Goal: Task Accomplishment & Management: Complete application form

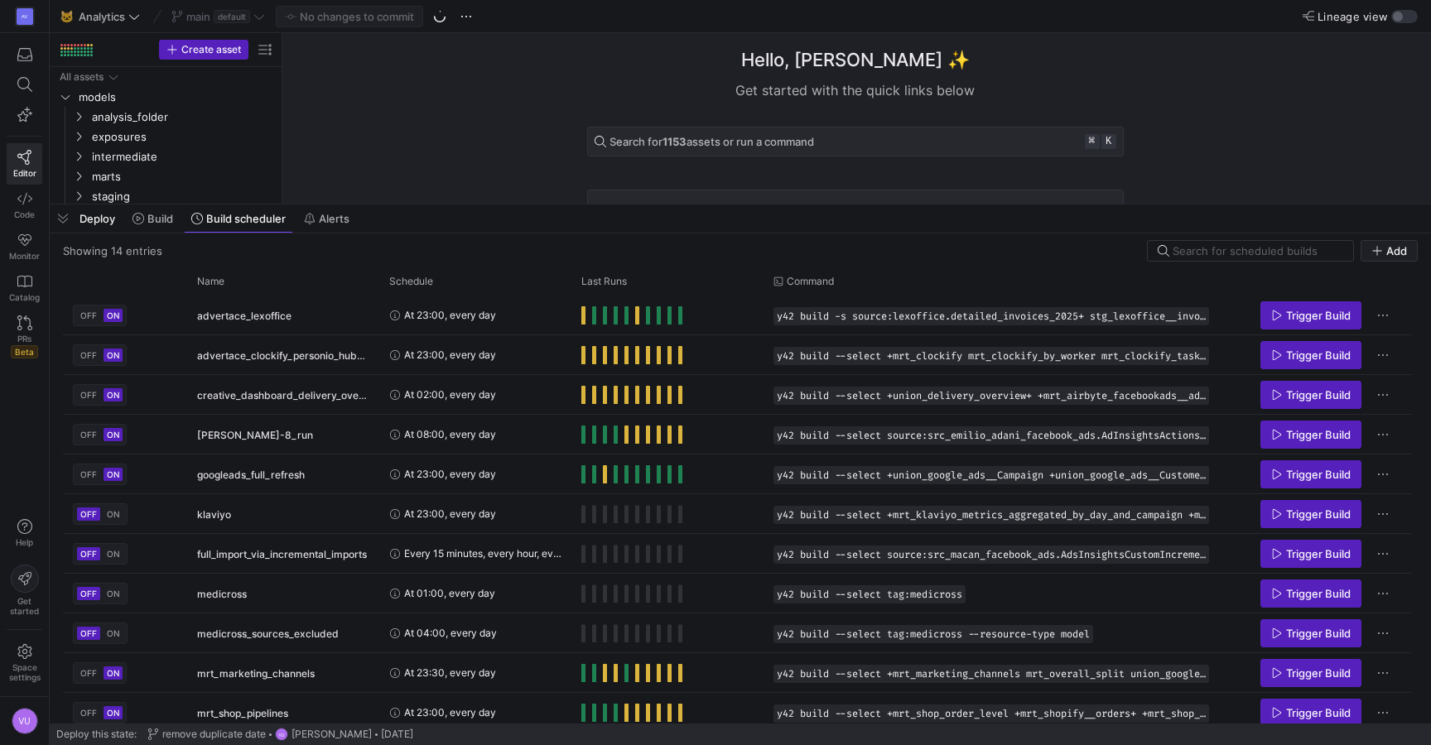
scroll to position [128, 0]
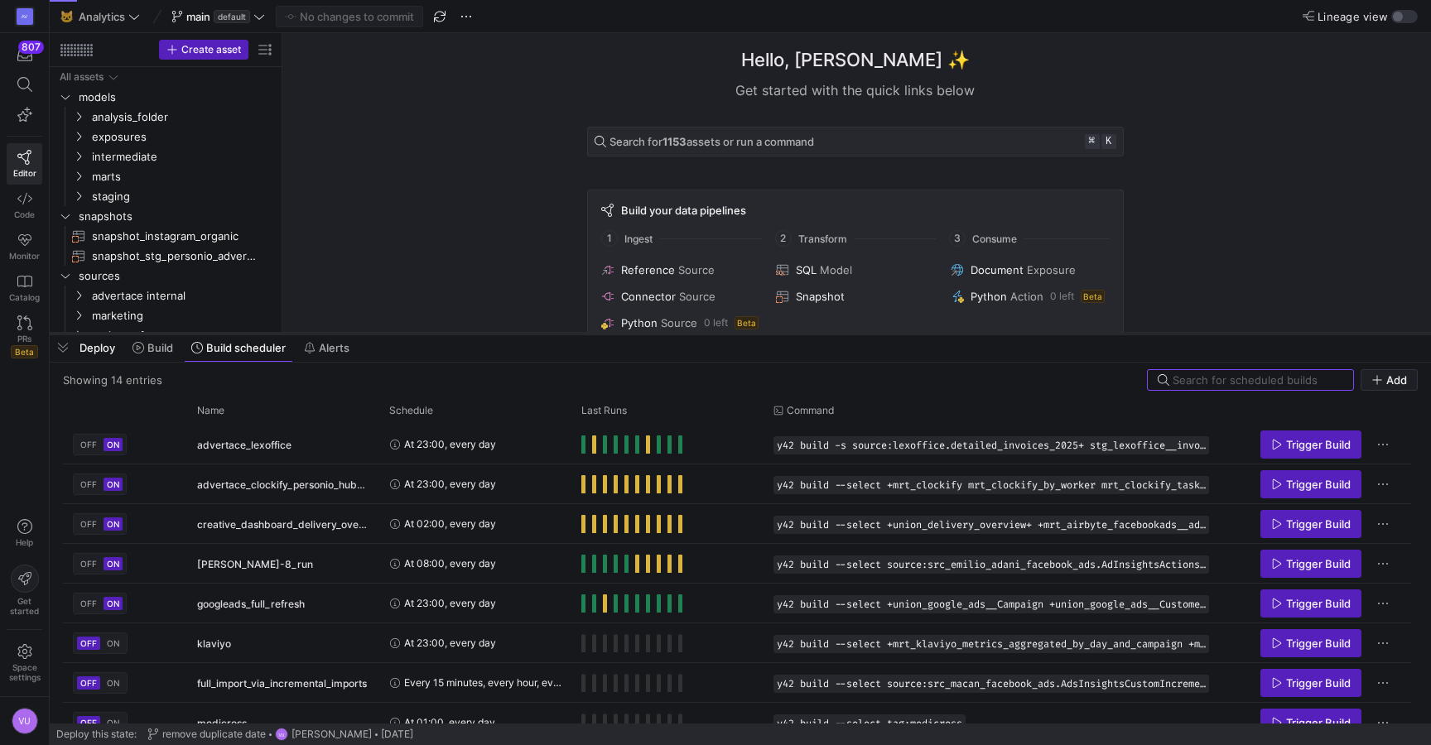
drag, startPoint x: 439, startPoint y: 441, endPoint x: 483, endPoint y: 334, distance: 116.3
click at [483, 334] on div at bounding box center [740, 333] width 1381 height 7
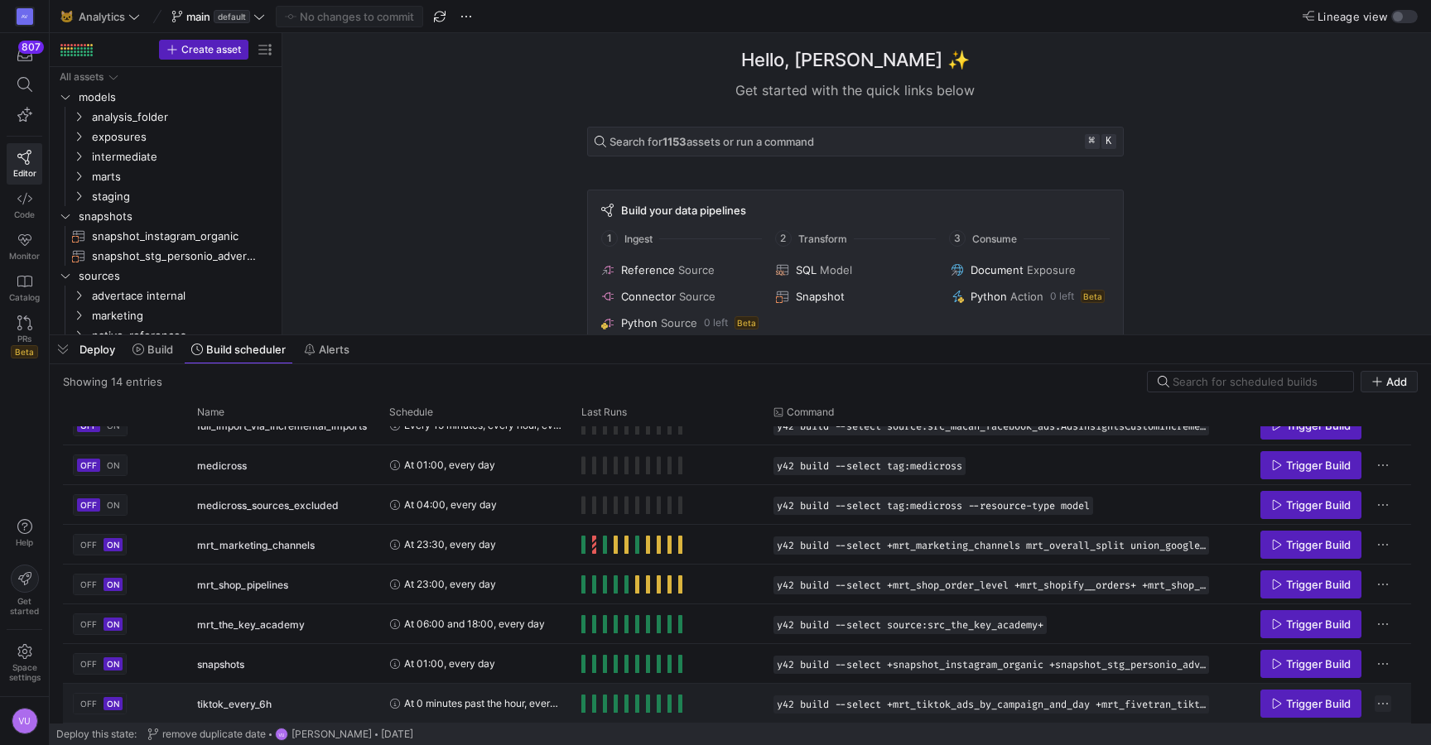
click at [1386, 701] on span "Press SPACE to select this row." at bounding box center [1383, 704] width 17 height 17
click at [1039, 370] on div at bounding box center [715, 372] width 1431 height 745
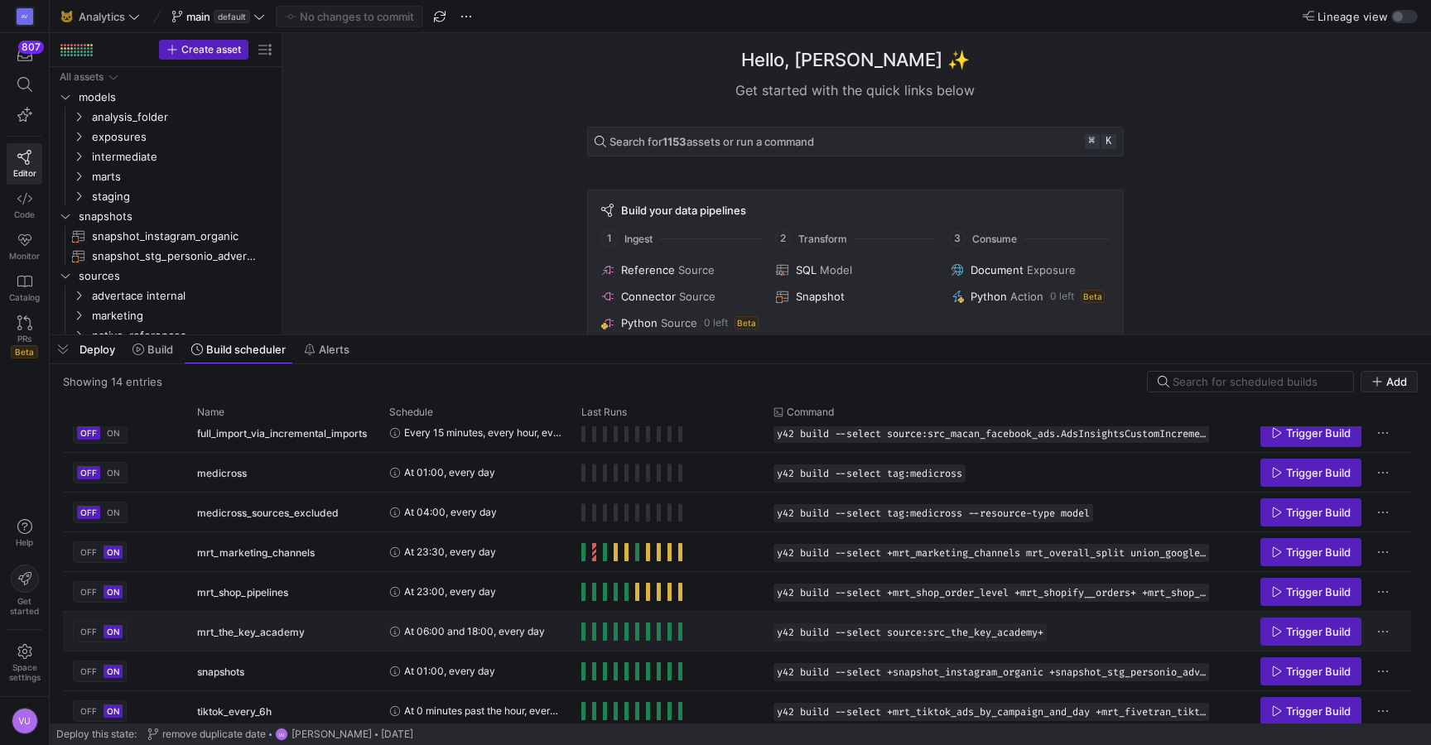
scroll to position [253, 0]
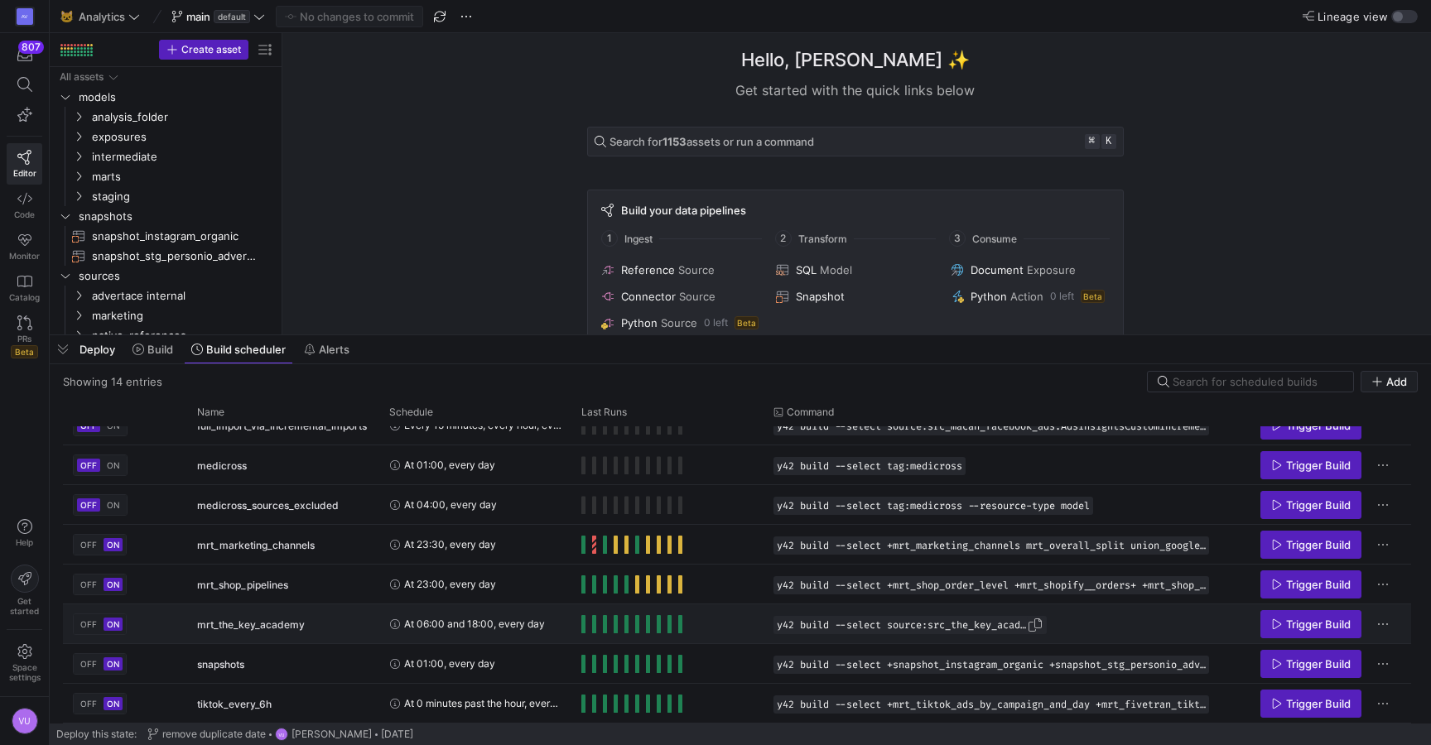
click at [1038, 624] on span "Press SPACE to select this row." at bounding box center [1035, 625] width 17 height 17
click at [1392, 379] on span "Add" at bounding box center [1396, 381] width 21 height 13
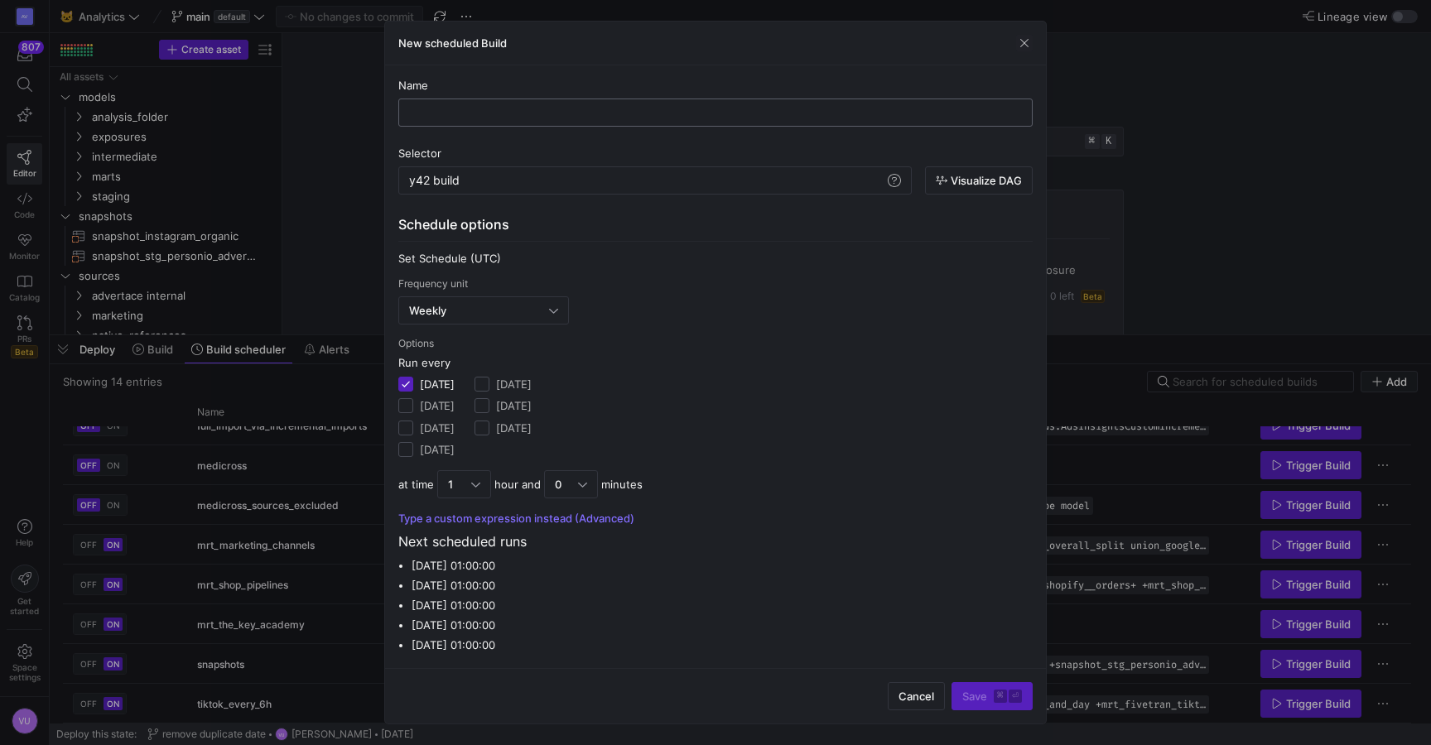
click at [523, 110] on input "text" at bounding box center [715, 112] width 606 height 13
type input "test_TKA"
click at [557, 181] on div "y42 build" at bounding box center [646, 180] width 475 height 13
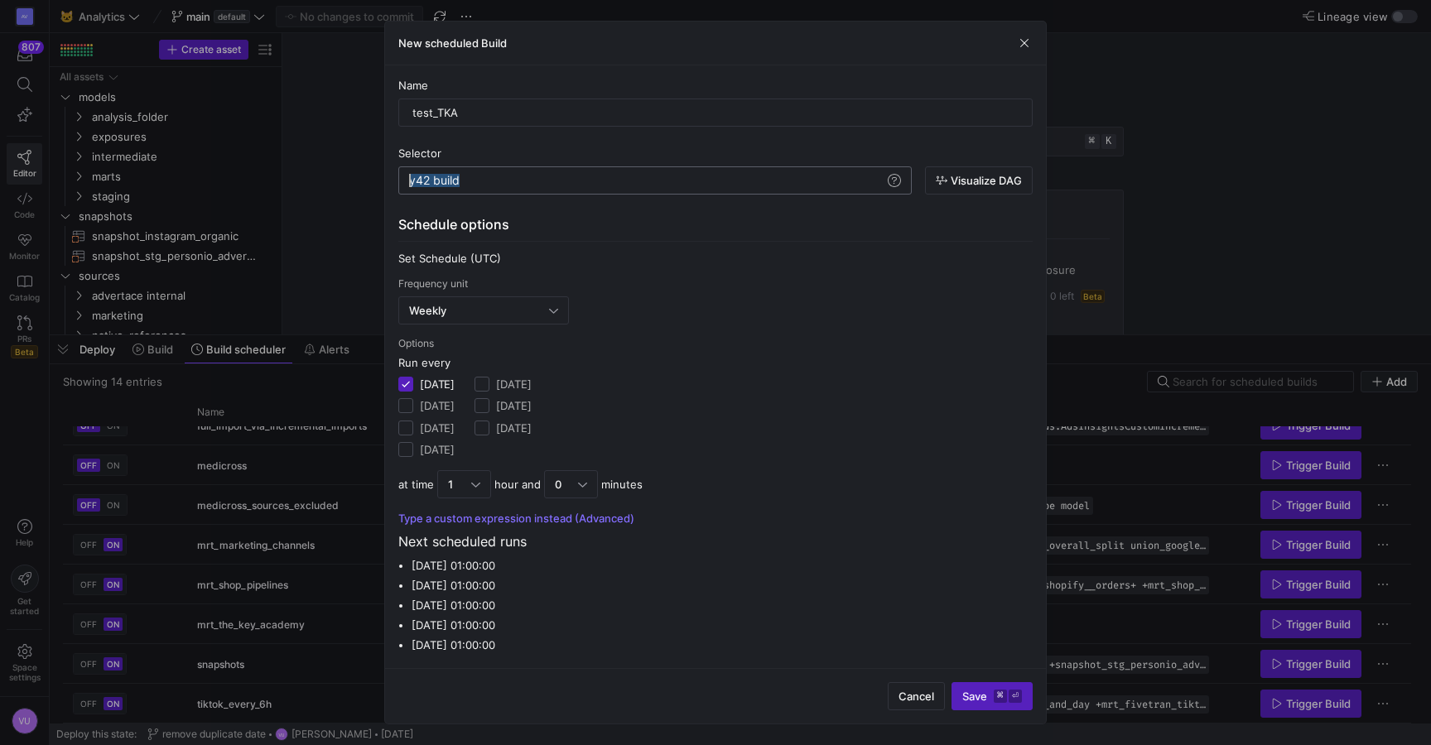
drag, startPoint x: 501, startPoint y: 180, endPoint x: 399, endPoint y: 181, distance: 101.9
click at [409, 181] on div "y42 build" at bounding box center [646, 180] width 475 height 13
type textarea "y42 build --select source:src_the_key_academy+"
click at [498, 306] on div "Weekly" at bounding box center [479, 310] width 140 height 13
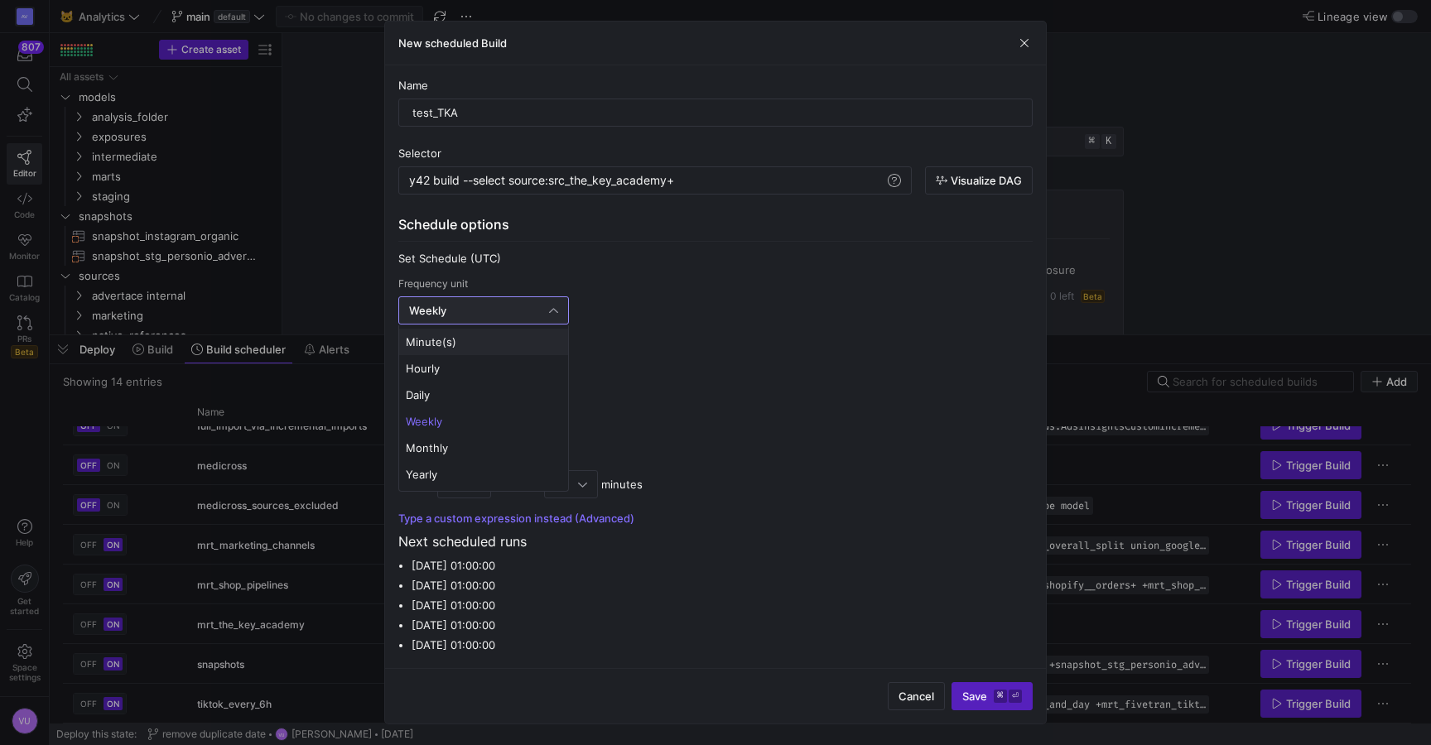
click at [466, 343] on span "Minute(s)" at bounding box center [484, 341] width 156 height 13
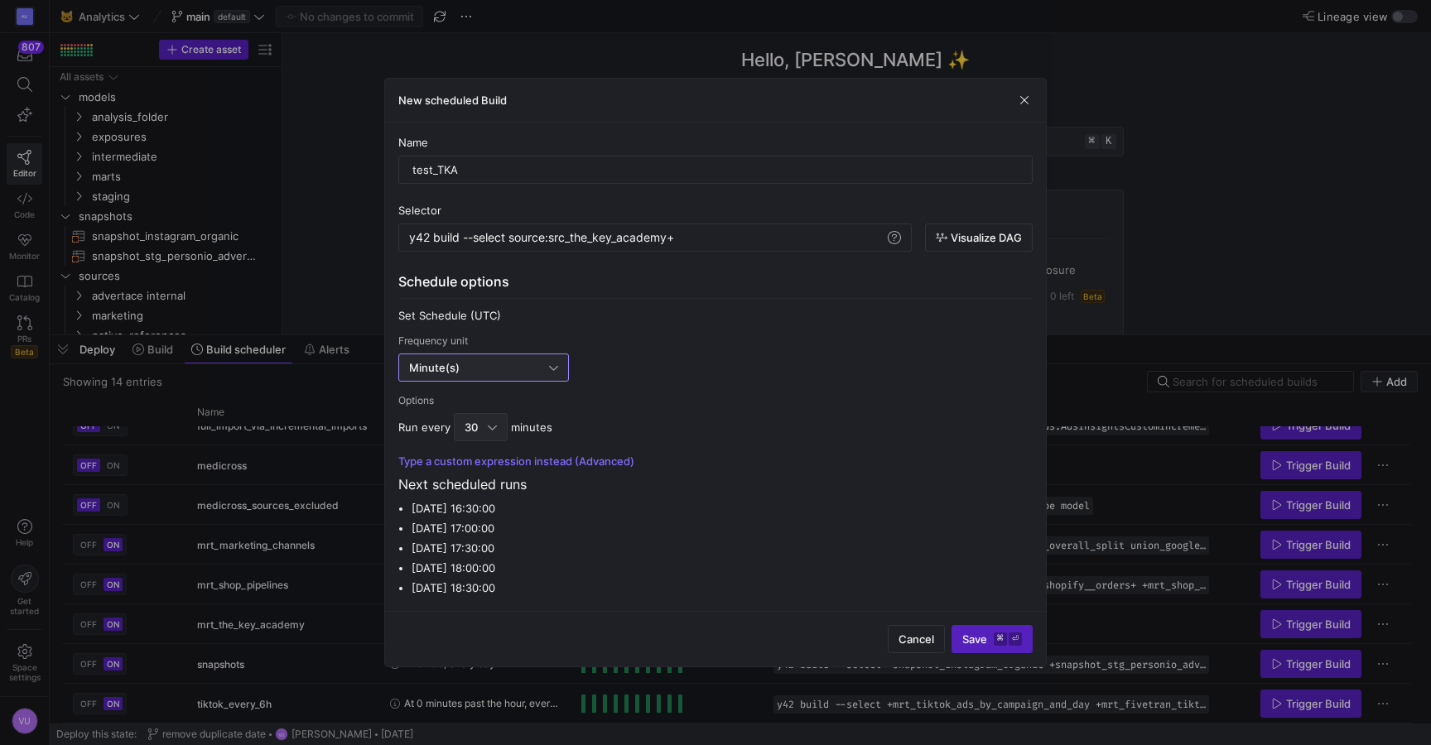
click at [470, 428] on span "30" at bounding box center [471, 427] width 13 height 13
click at [669, 341] on div at bounding box center [715, 372] width 1431 height 745
click at [475, 360] on div "Minute(s)" at bounding box center [483, 367] width 149 height 27
click at [423, 444] on mat-option "Daily" at bounding box center [483, 451] width 169 height 27
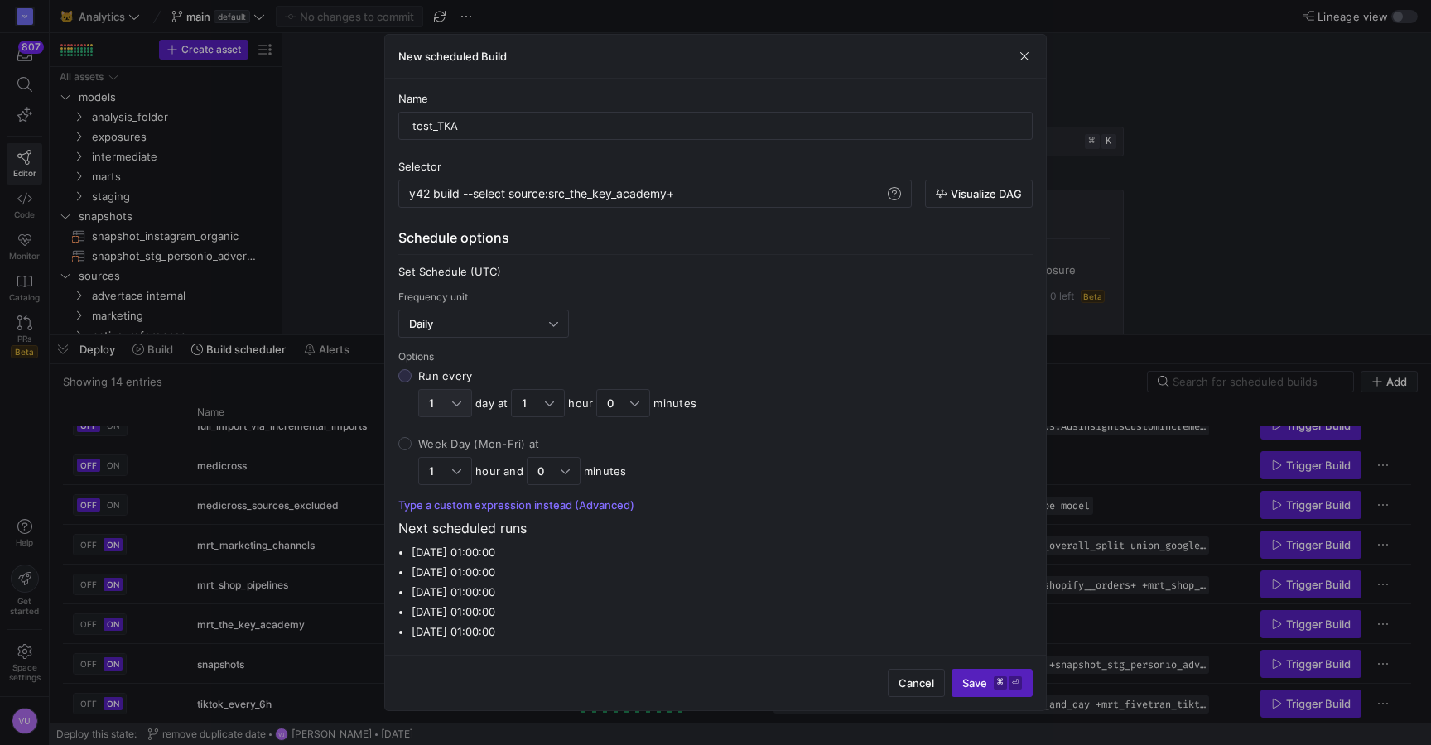
click at [456, 410] on div "1" at bounding box center [445, 403] width 32 height 27
click at [412, 383] on input "Run every 1 day at 1 hour 0 minutes" at bounding box center [404, 375] width 13 height 13
click at [585, 358] on div at bounding box center [715, 372] width 1431 height 745
click at [546, 404] on div at bounding box center [549, 403] width 9 height 13
click at [412, 383] on input "Run every 1 day at 1 hour 0 minutes" at bounding box center [404, 375] width 13 height 13
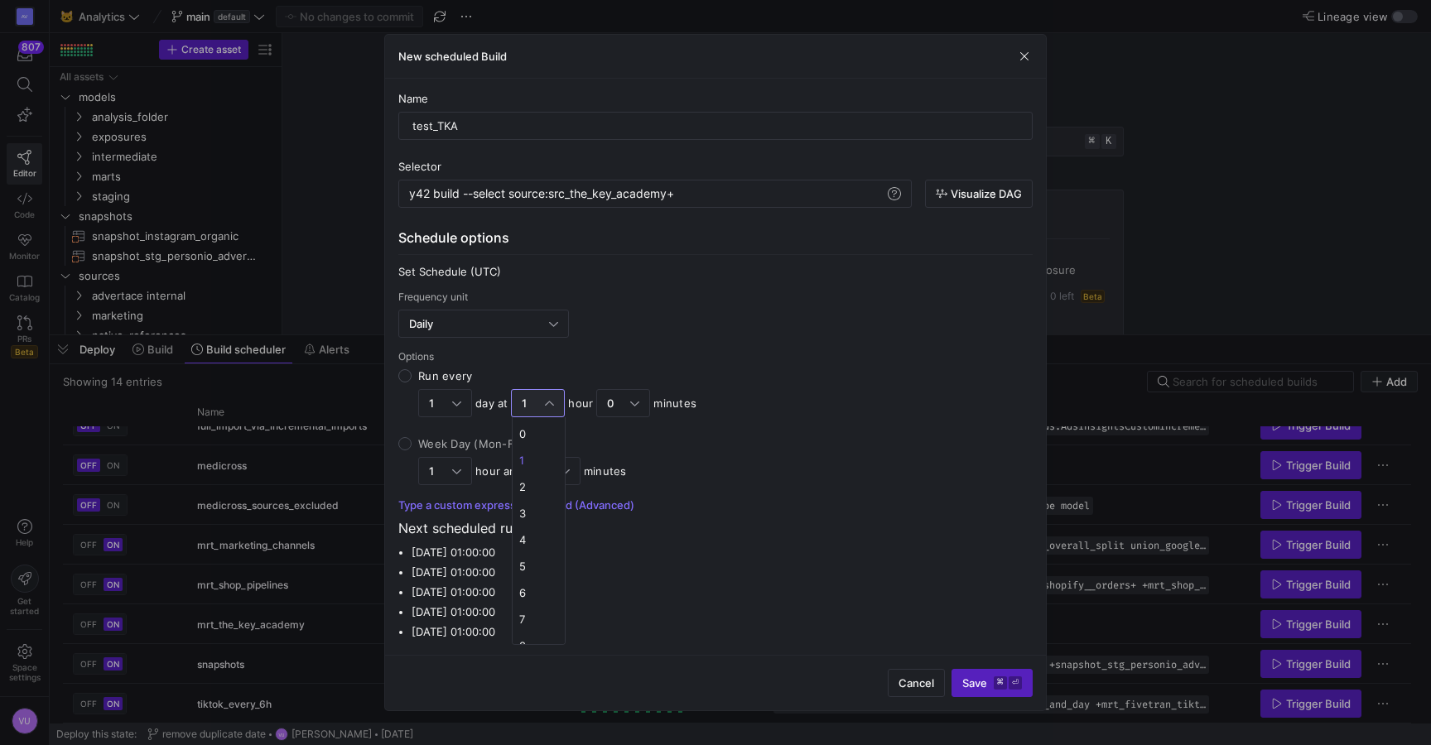
click at [678, 348] on div at bounding box center [715, 372] width 1431 height 745
click at [972, 680] on span "Save ⌘ ⏎" at bounding box center [992, 683] width 60 height 13
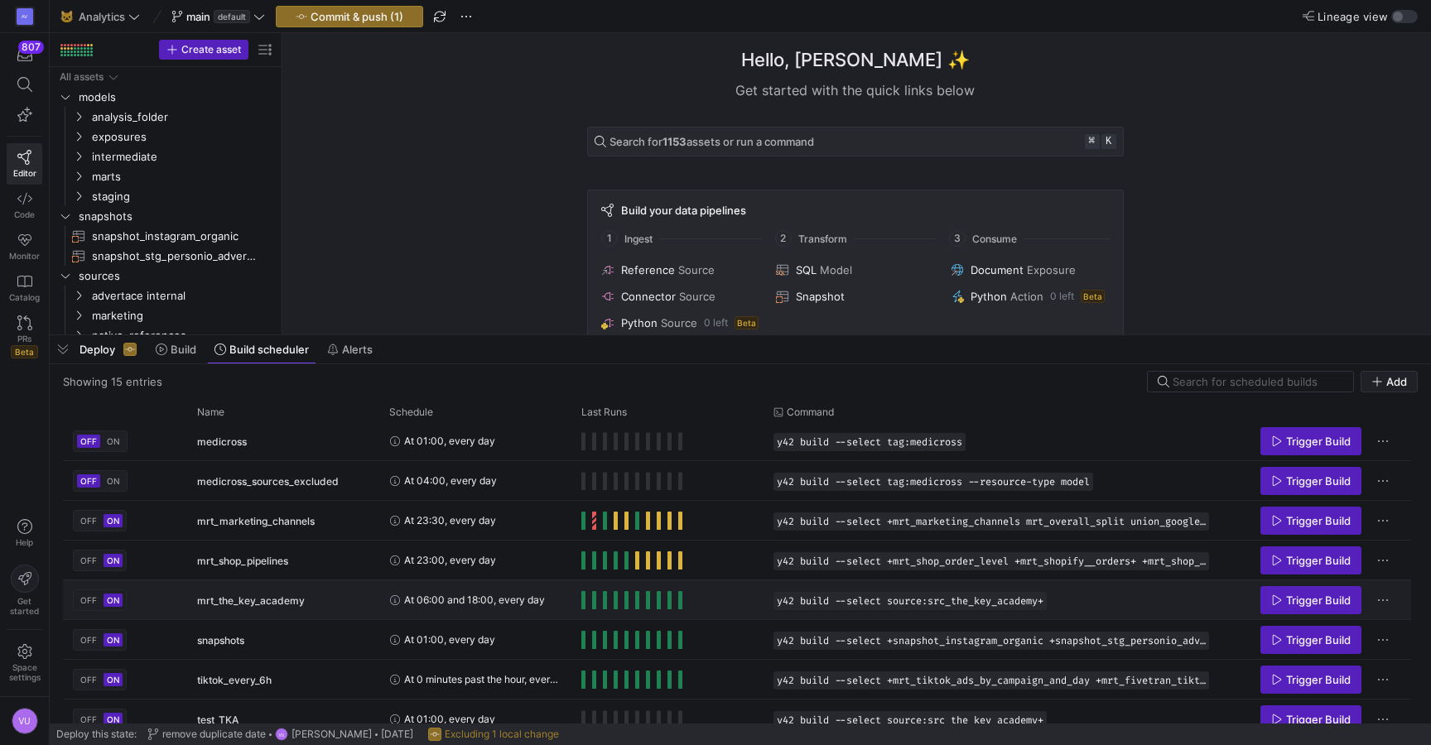
scroll to position [299, 0]
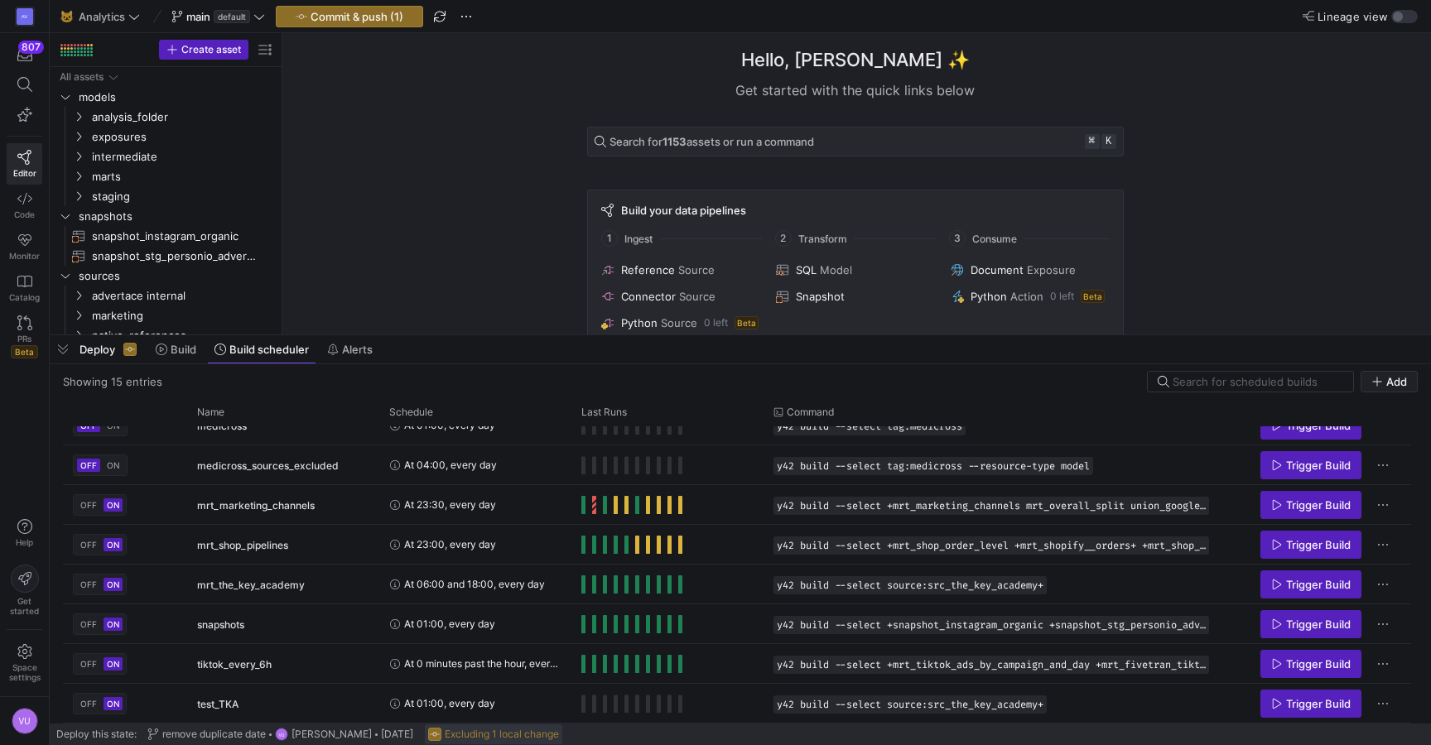
click at [469, 729] on span "Excluding 1 local change" at bounding box center [502, 735] width 114 height 12
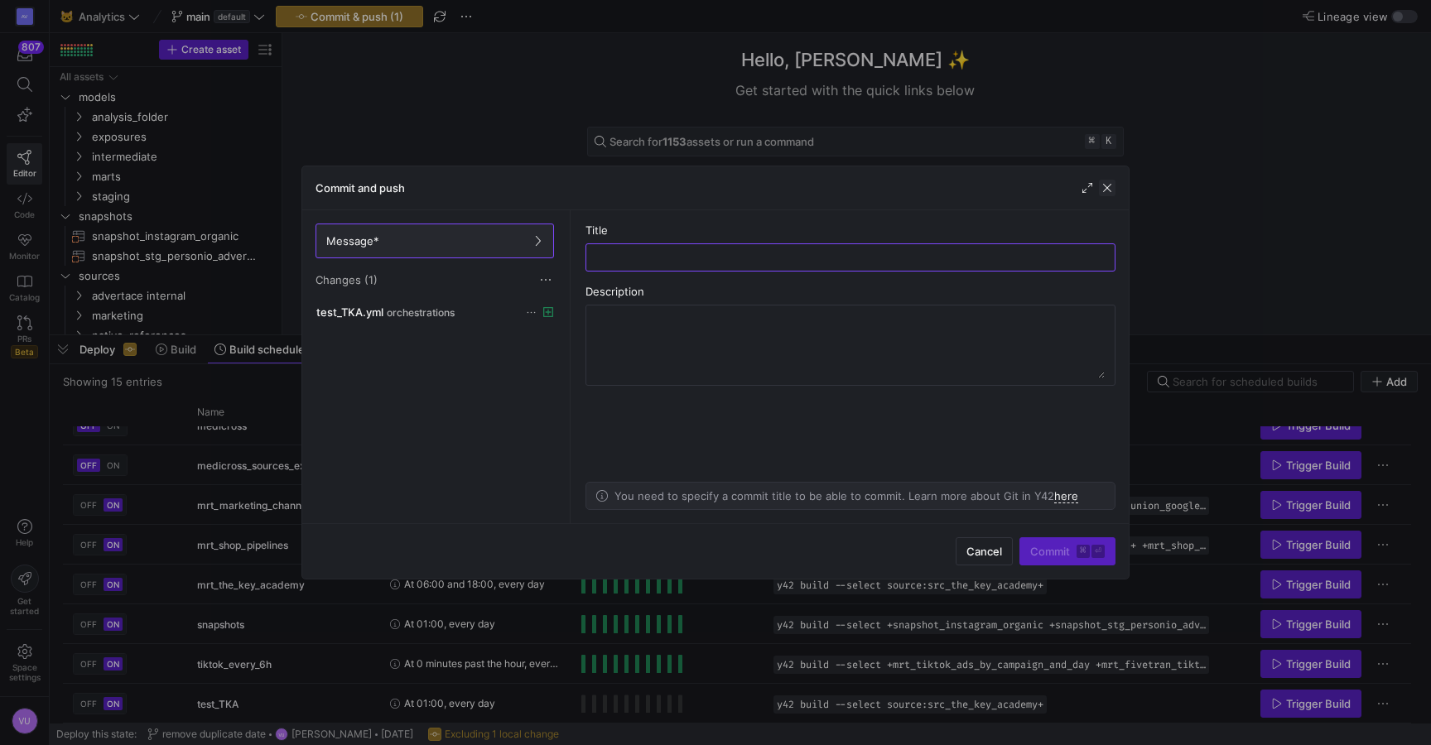
click at [1104, 184] on span "button" at bounding box center [1107, 188] width 17 height 17
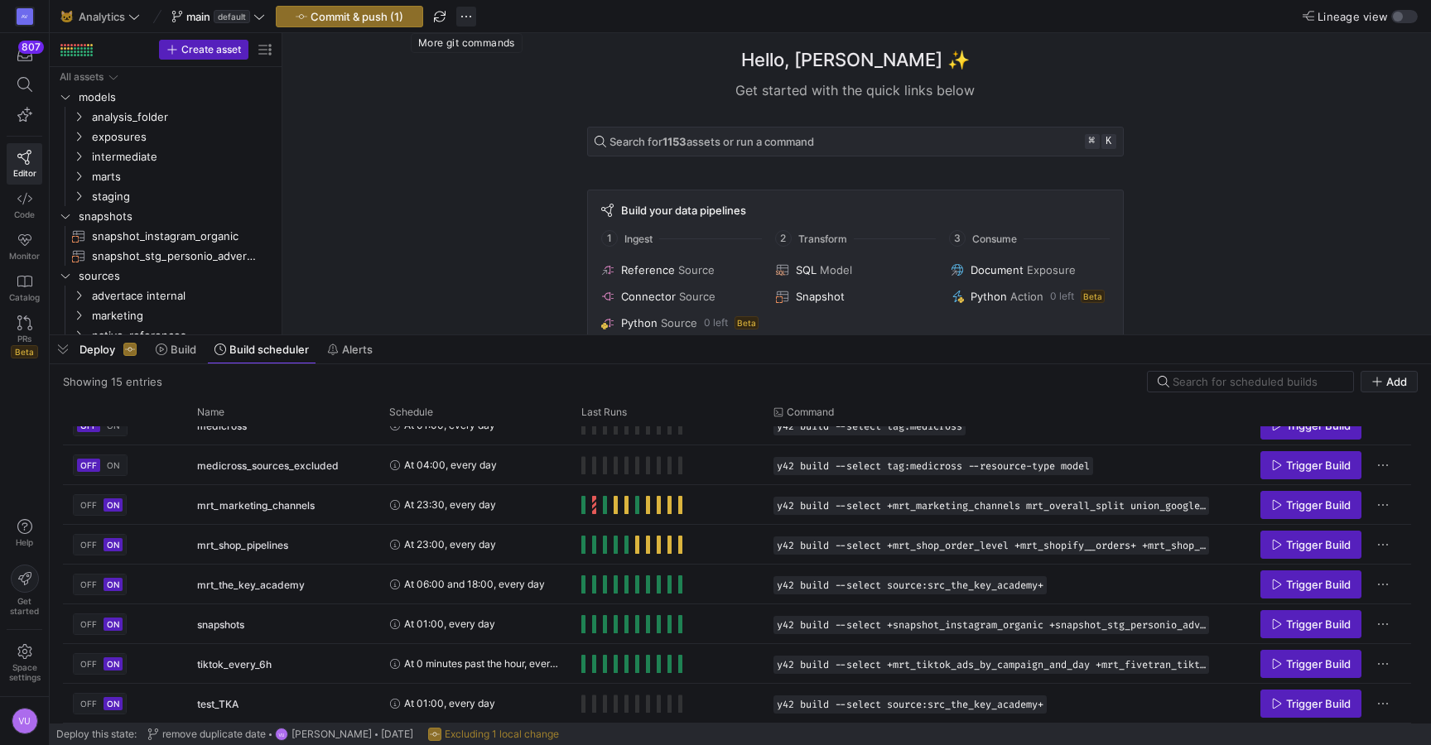
click at [464, 7] on span "button" at bounding box center [466, 17] width 20 height 20
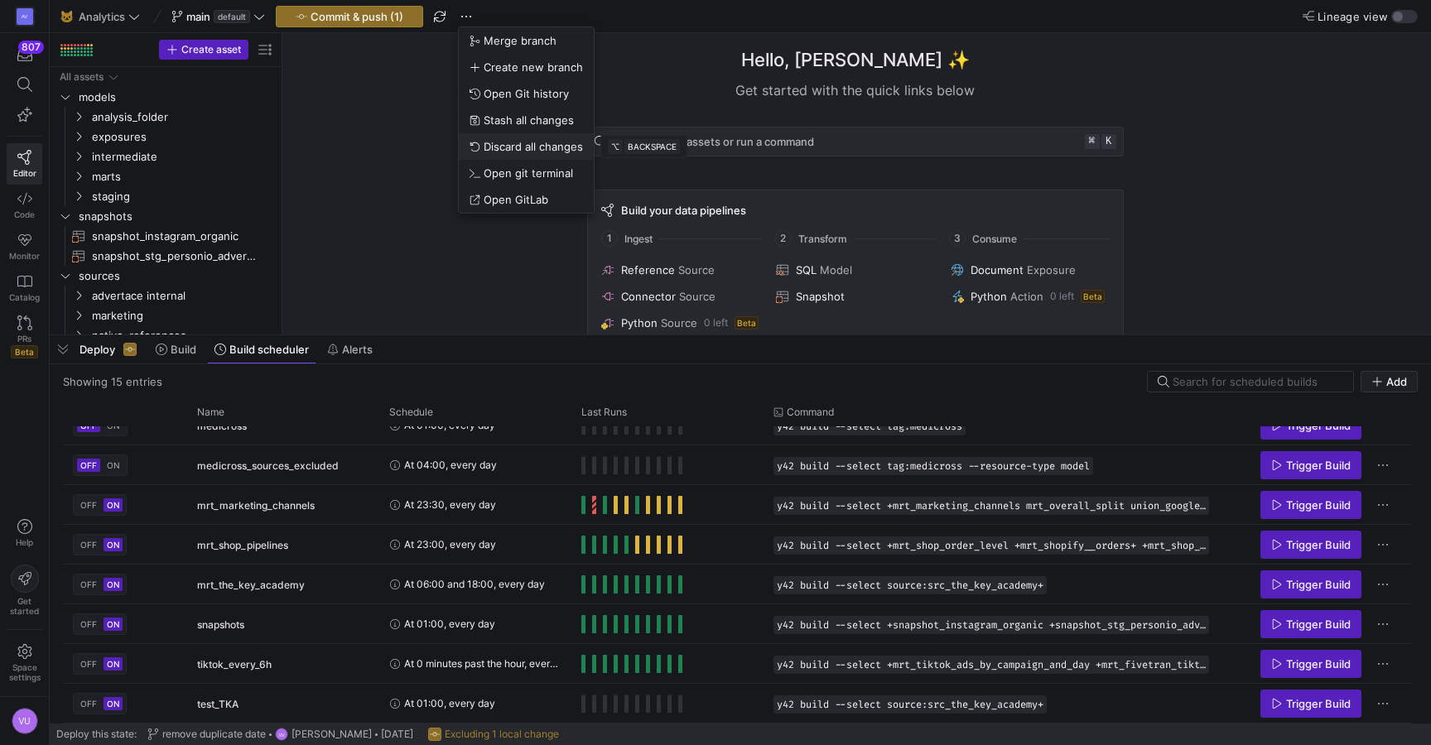
click at [513, 142] on span "Discard all changes" at bounding box center [533, 146] width 99 height 13
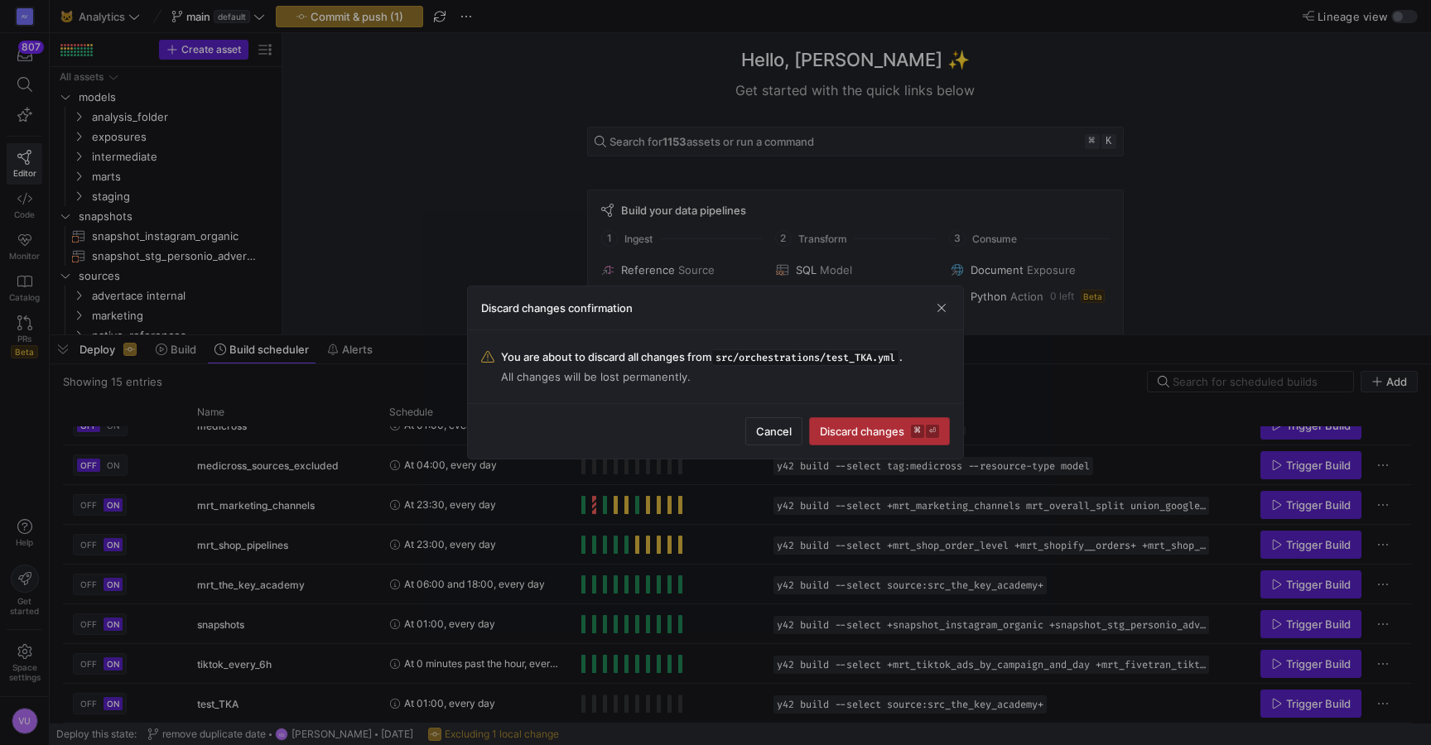
click at [856, 431] on span "Discard changes ⌘ ⏎" at bounding box center [879, 431] width 119 height 13
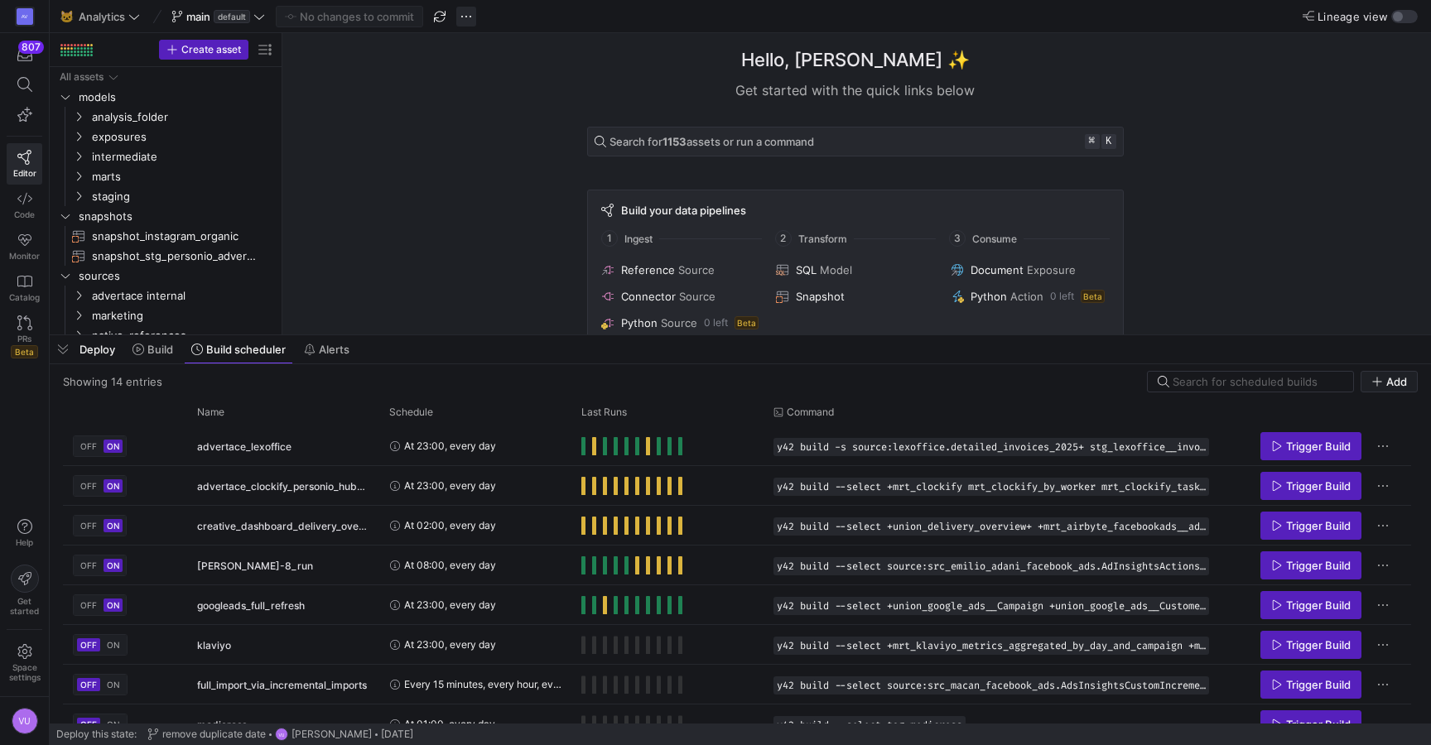
click at [467, 15] on span "button" at bounding box center [466, 17] width 20 height 20
click at [506, 66] on span "Create new branch" at bounding box center [533, 66] width 99 height 13
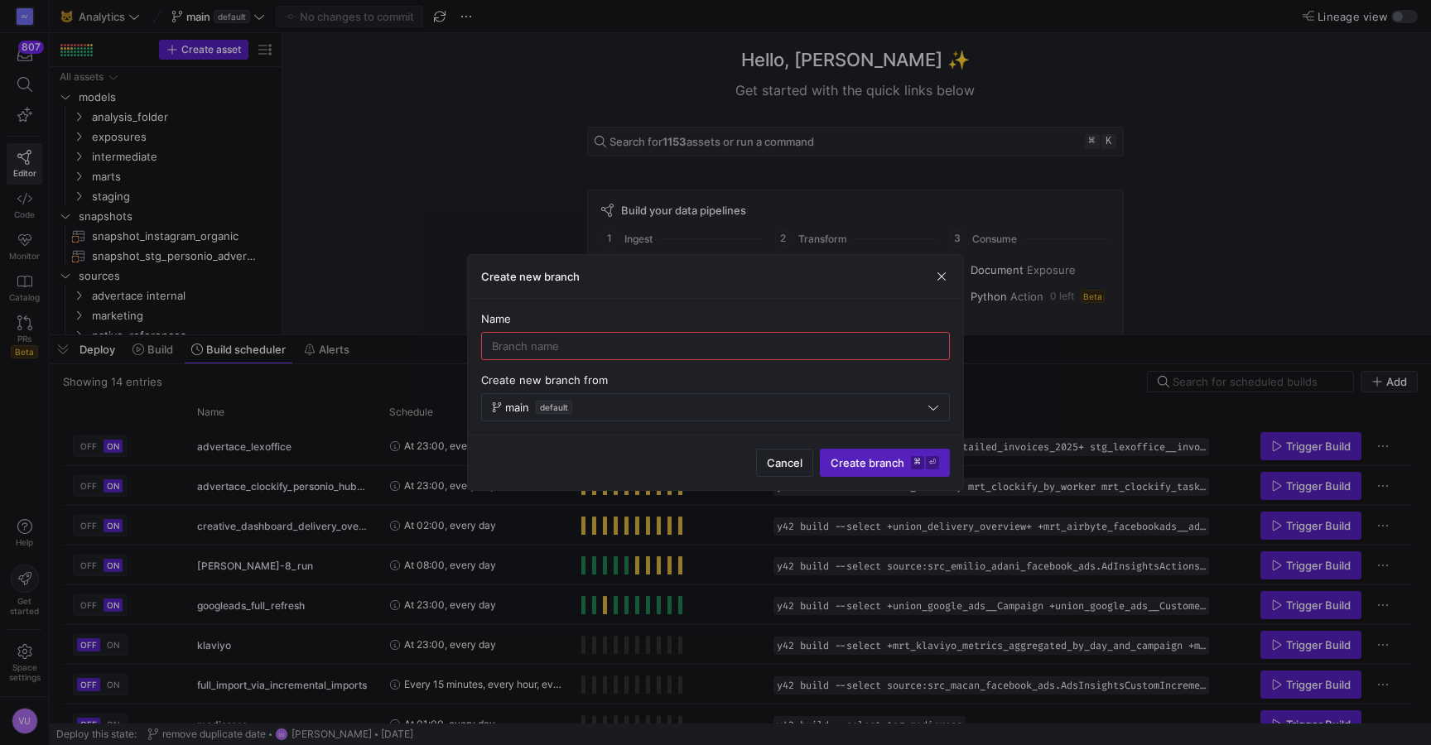
click at [523, 335] on div at bounding box center [715, 346] width 447 height 27
type input "test_TKA_schedule"
click at [861, 463] on span "Create branch ⌘ ⏎" at bounding box center [885, 462] width 108 height 13
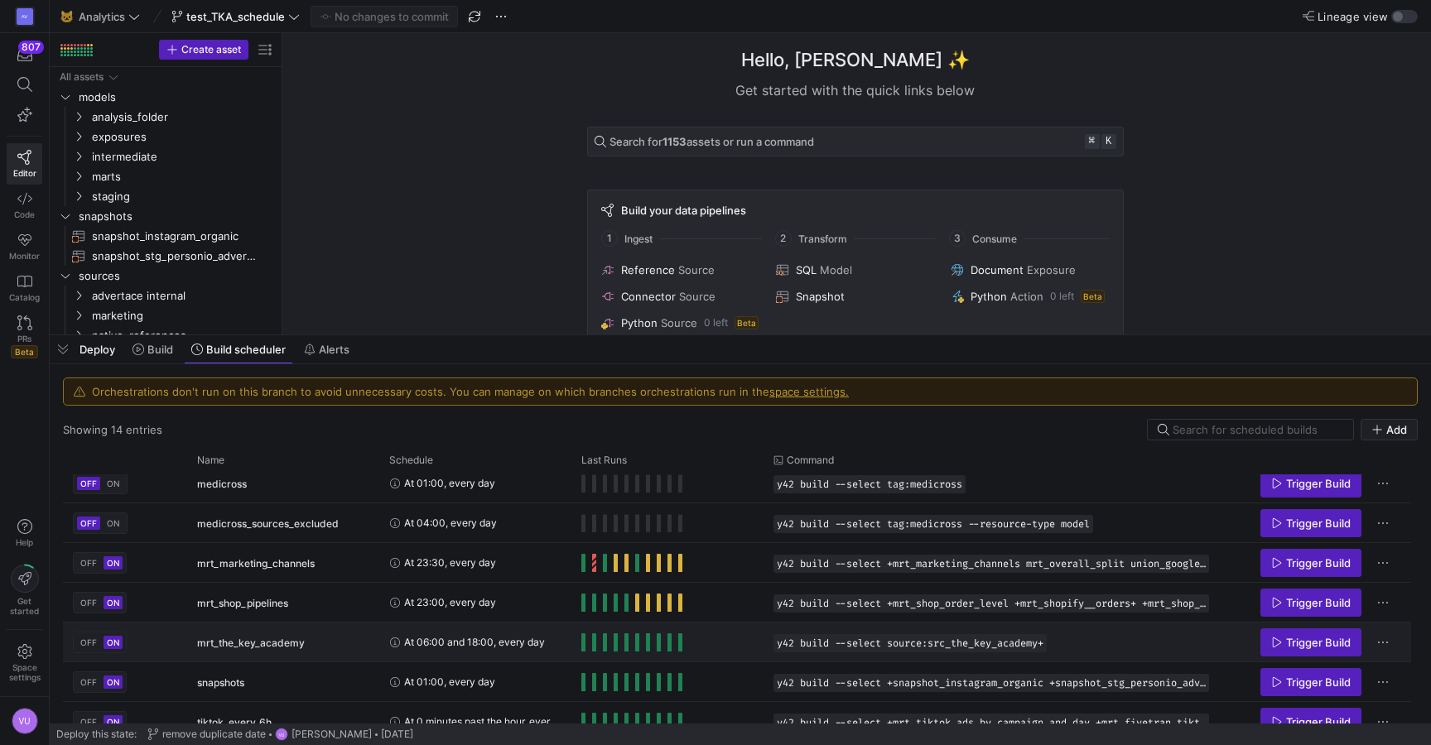
scroll to position [307, 0]
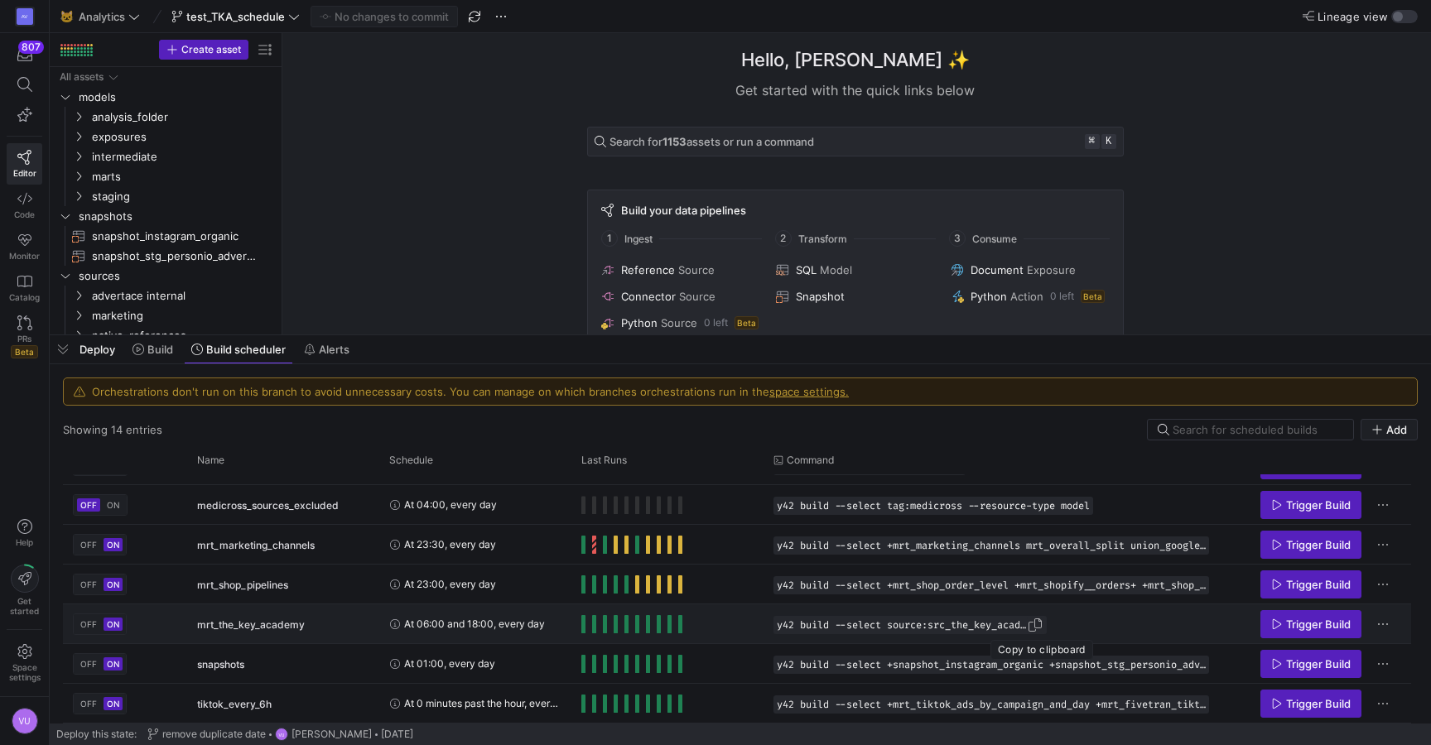
click at [1041, 625] on span "Press SPACE to select this row." at bounding box center [1035, 625] width 17 height 17
click at [1392, 431] on span "Add" at bounding box center [1396, 429] width 21 height 13
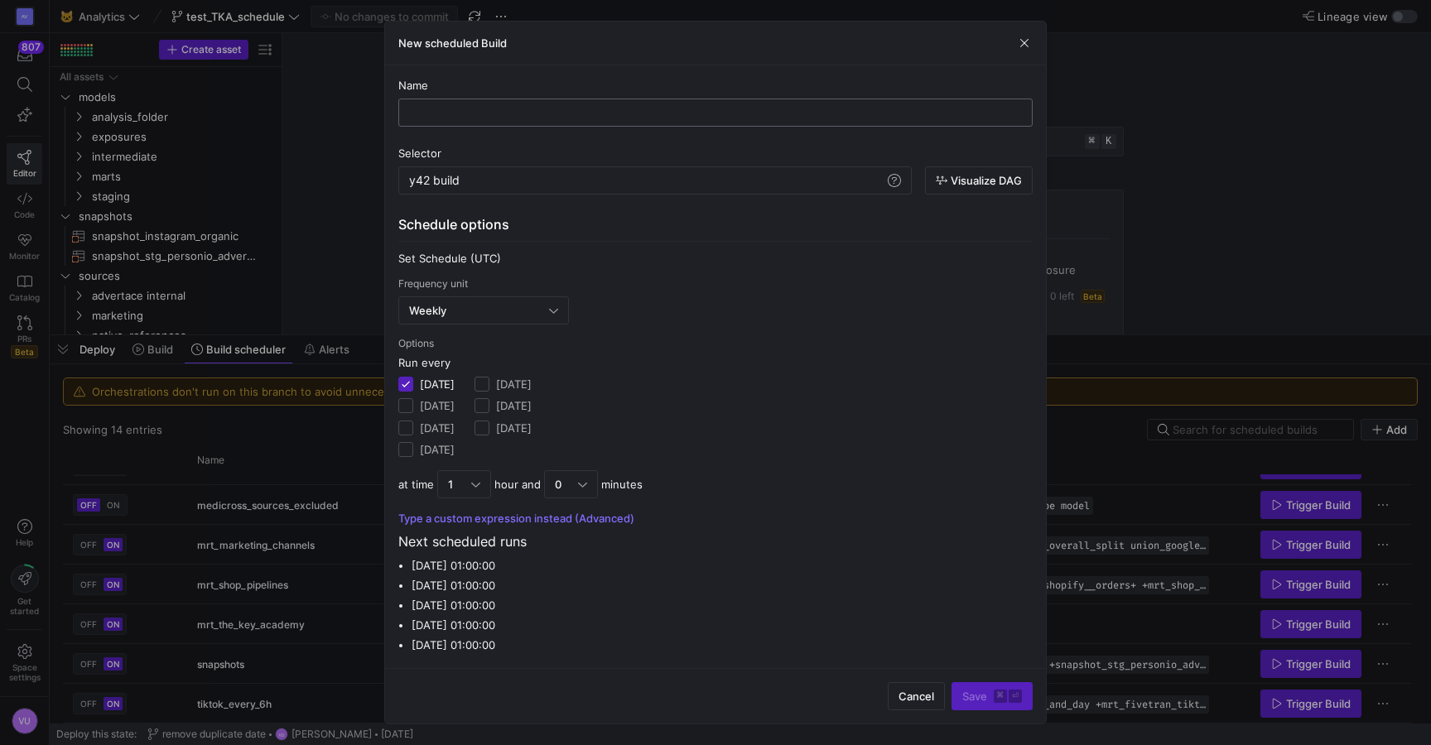
click at [507, 116] on input "text" at bounding box center [715, 112] width 606 height 13
type input "test__TKA"
drag, startPoint x: 479, startPoint y: 181, endPoint x: 380, endPoint y: 185, distance: 98.6
click at [409, 185] on div "y42 build" at bounding box center [646, 180] width 475 height 13
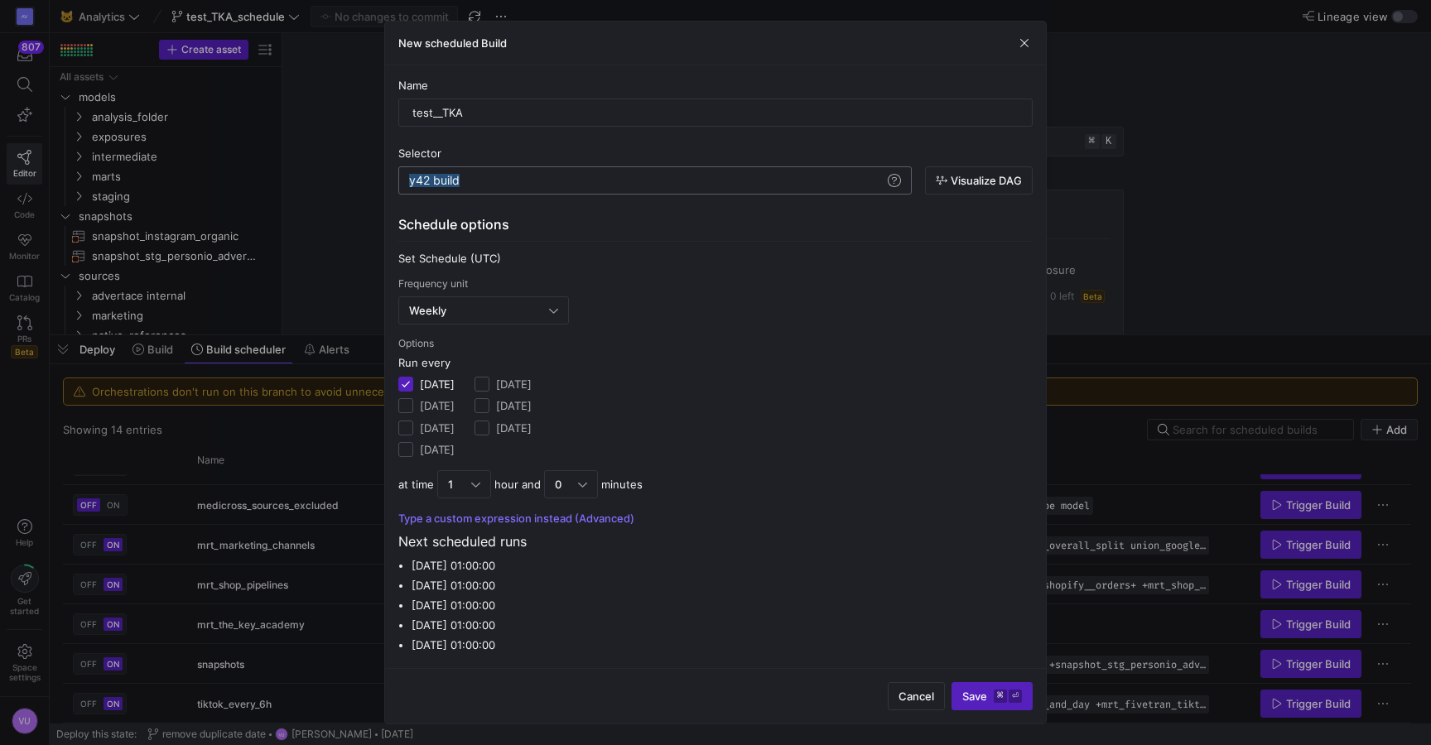
type textarea "y42 build --select source:src_the_key_academy+"
click at [456, 314] on div "Weekly" at bounding box center [479, 310] width 140 height 13
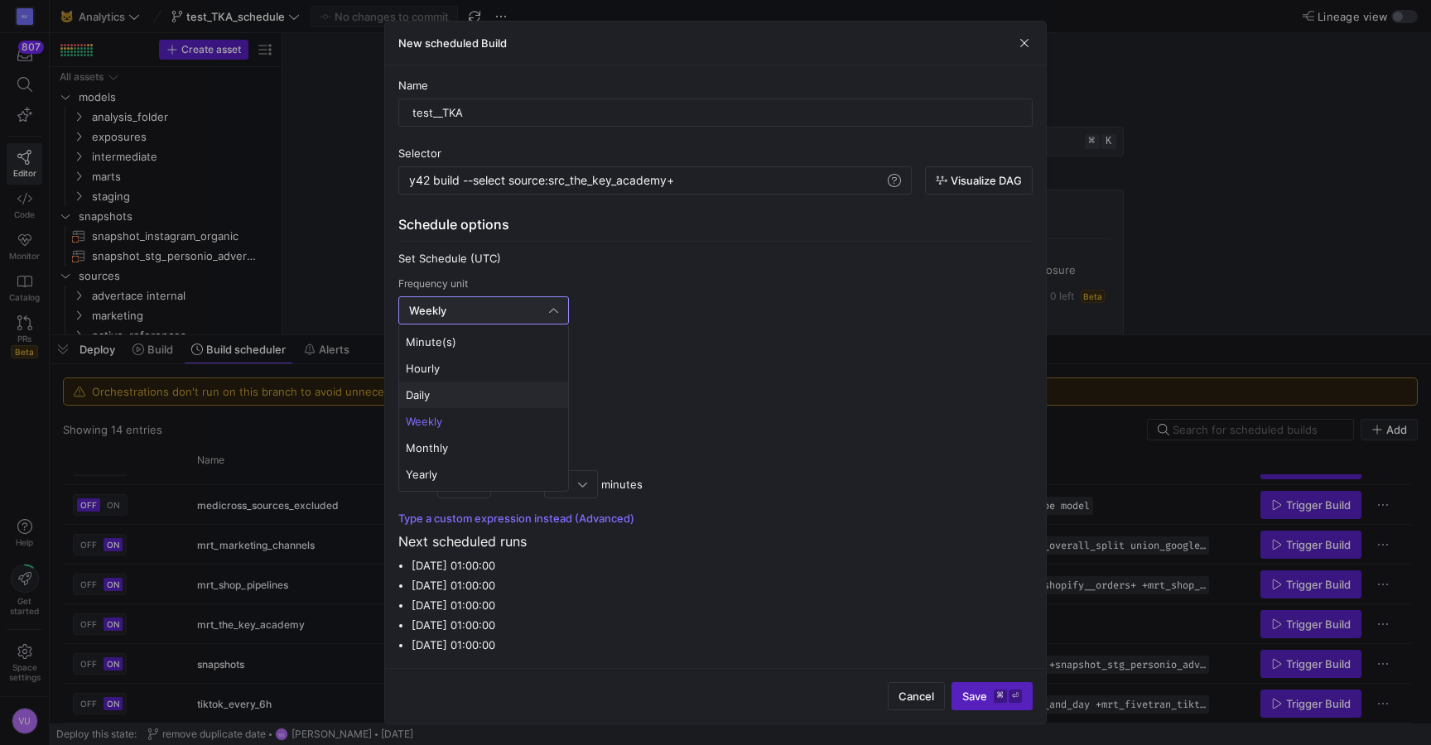
click at [429, 402] on mat-option "Daily" at bounding box center [483, 395] width 169 height 27
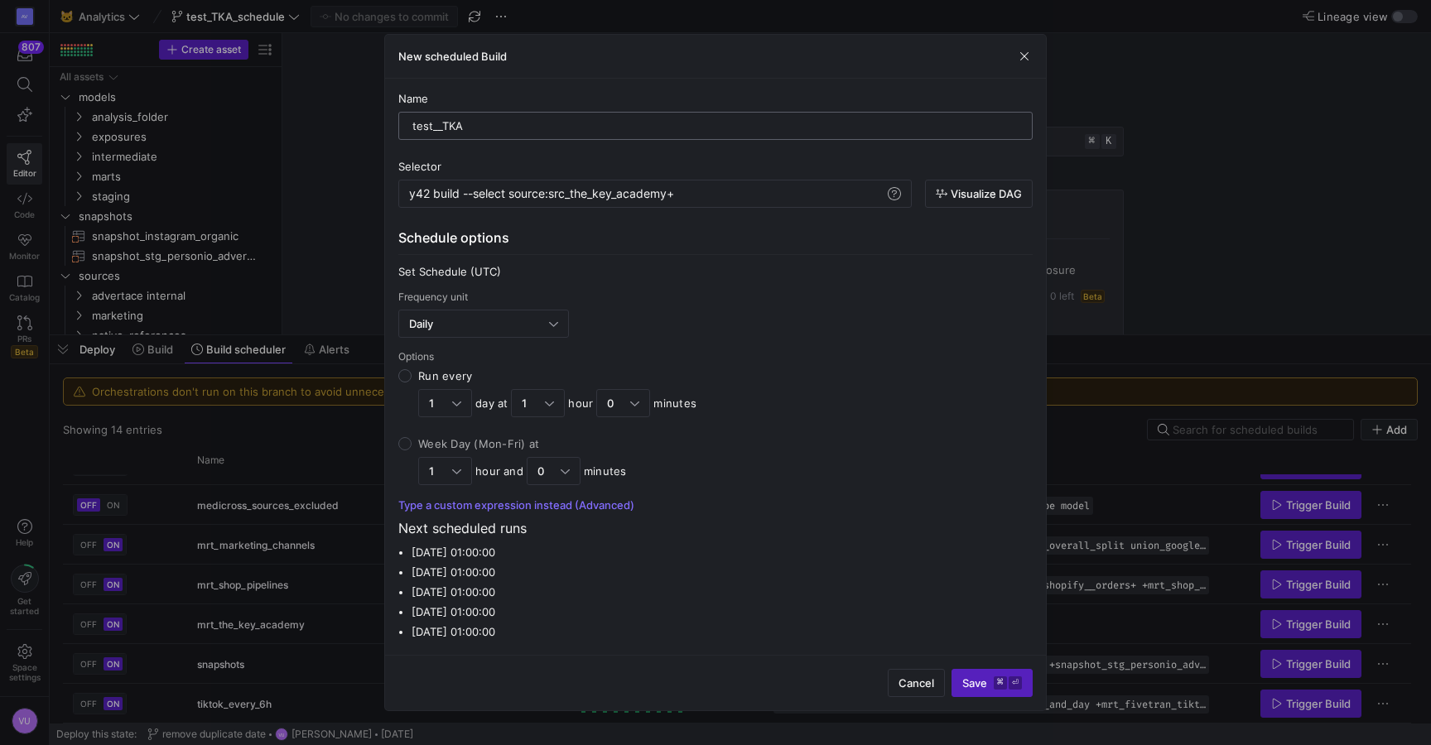
click at [445, 128] on input "test__TKA" at bounding box center [715, 125] width 606 height 13
type input "test_TKA"
click at [973, 682] on span "Save ⌘ ⏎" at bounding box center [992, 683] width 60 height 13
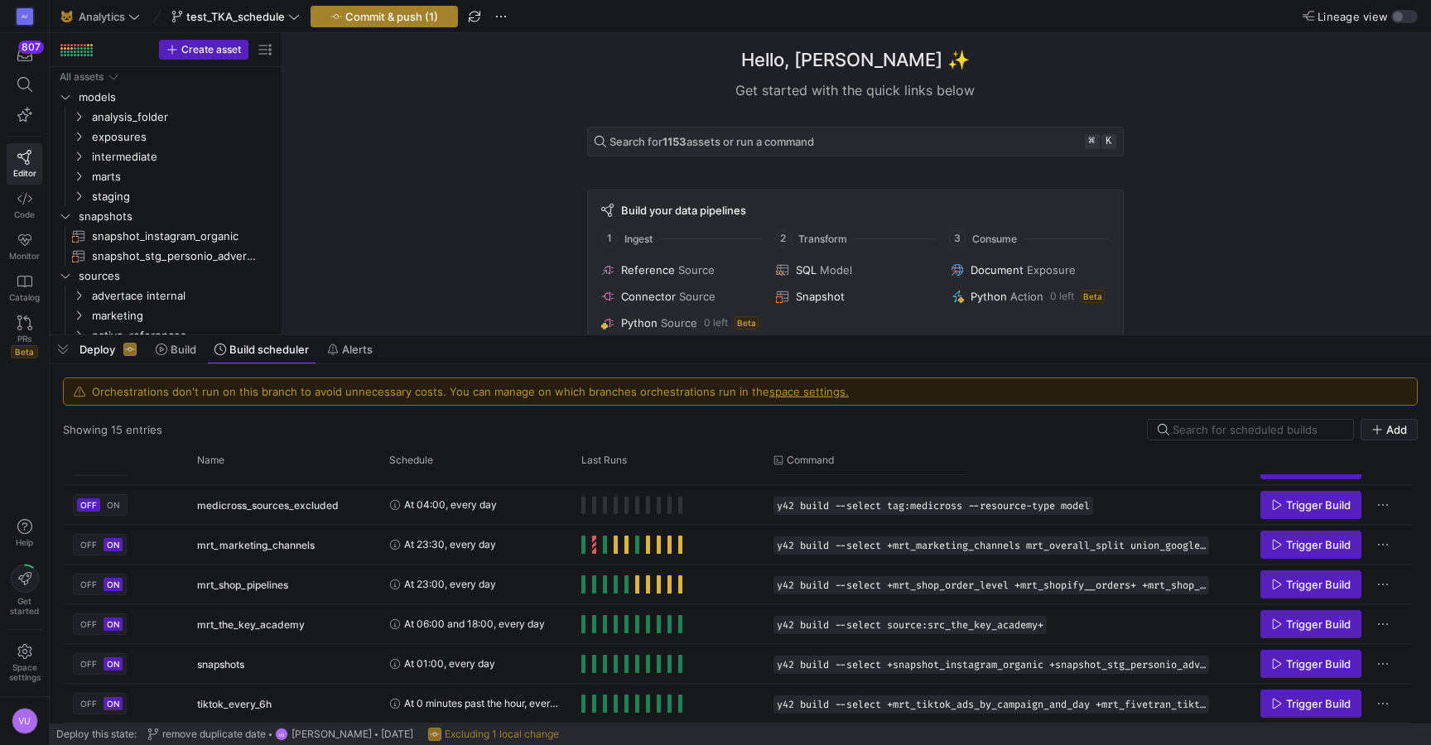
click at [383, 17] on span "Commit & push (1)" at bounding box center [391, 16] width 93 height 13
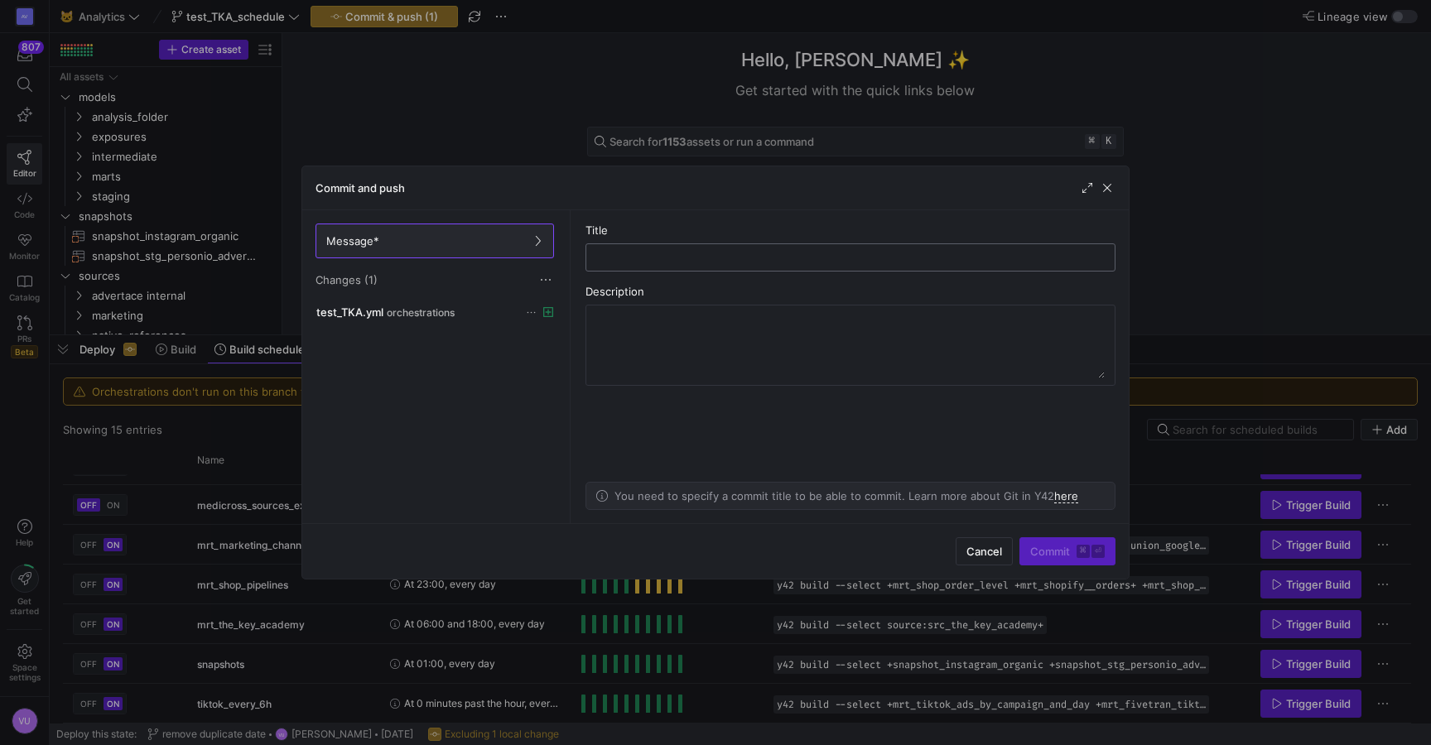
click at [619, 263] on input "text" at bounding box center [851, 257] width 502 height 13
type input "add test tka schedule"
click at [1042, 552] on span "Commit ⌘ ⏎" at bounding box center [1067, 551] width 75 height 13
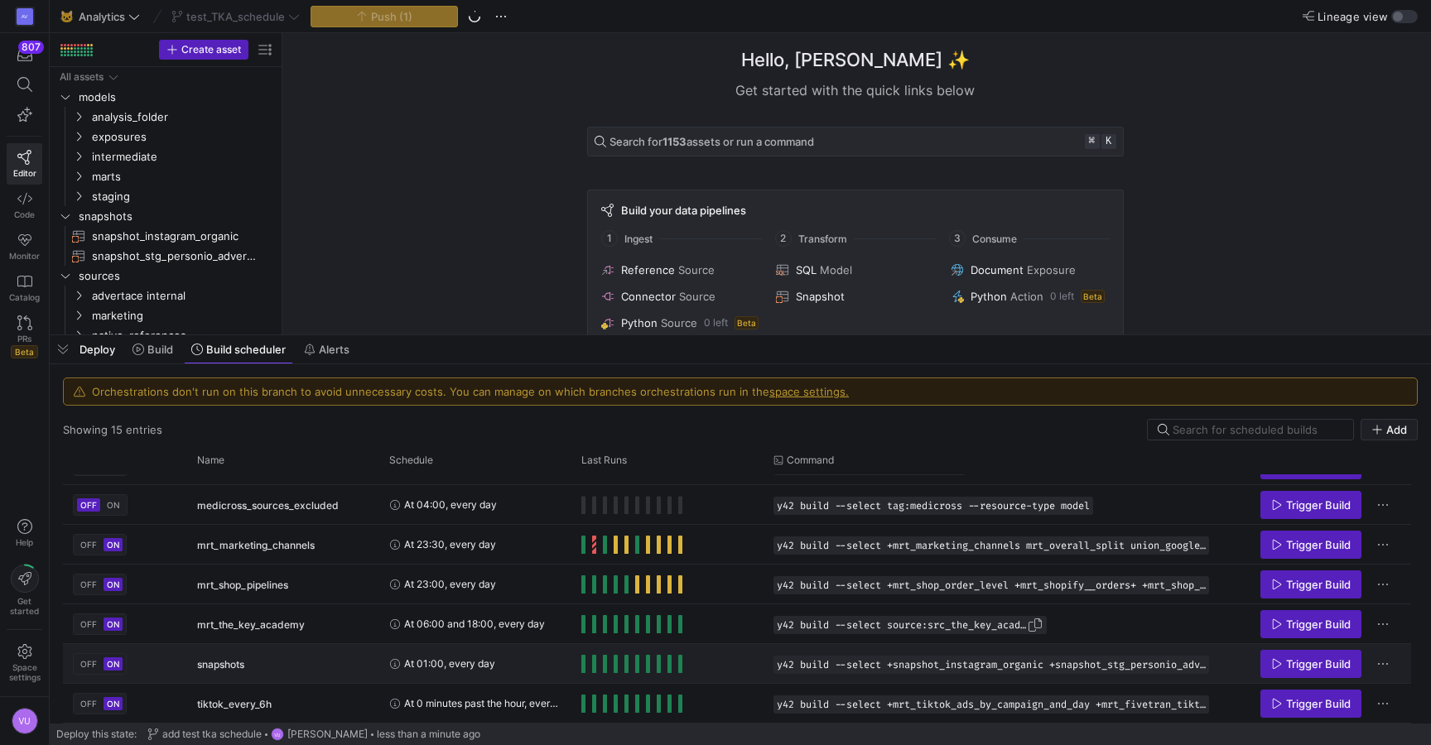
scroll to position [347, 0]
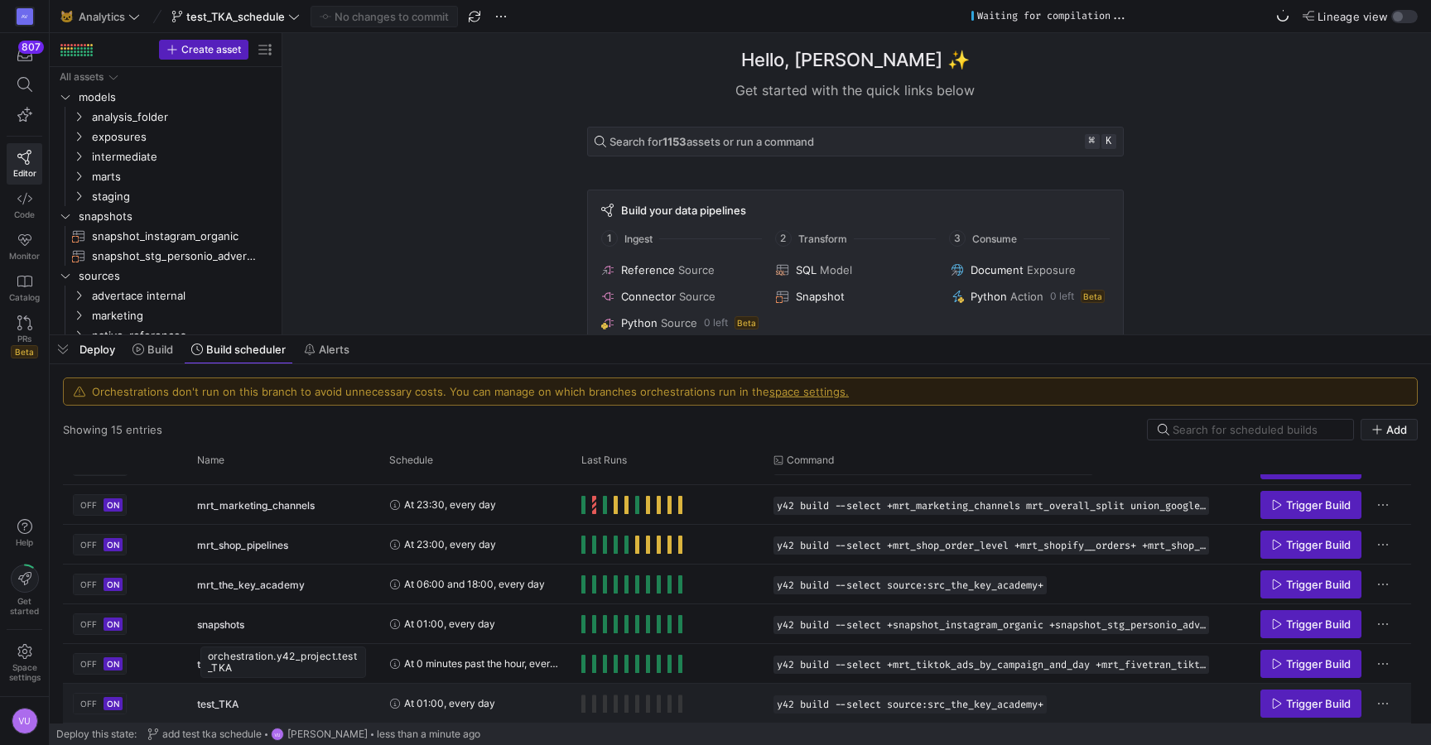
drag, startPoint x: 197, startPoint y: 701, endPoint x: 239, endPoint y: 699, distance: 42.3
click at [239, 699] on div "test_TKA" at bounding box center [283, 704] width 172 height 39
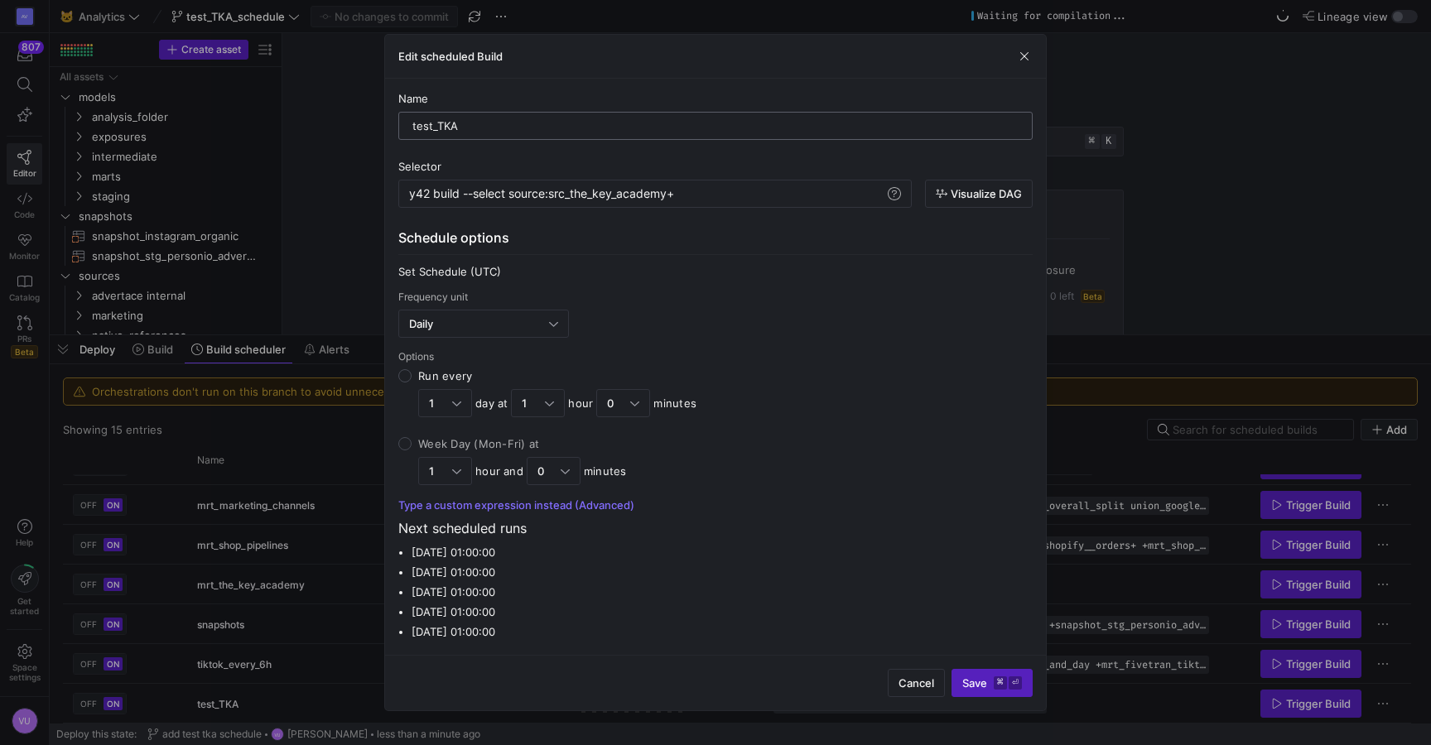
drag, startPoint x: 483, startPoint y: 123, endPoint x: 402, endPoint y: 124, distance: 81.2
click at [402, 124] on div "test_TKA" at bounding box center [715, 126] width 634 height 28
click at [1022, 59] on span "button" at bounding box center [1024, 56] width 17 height 17
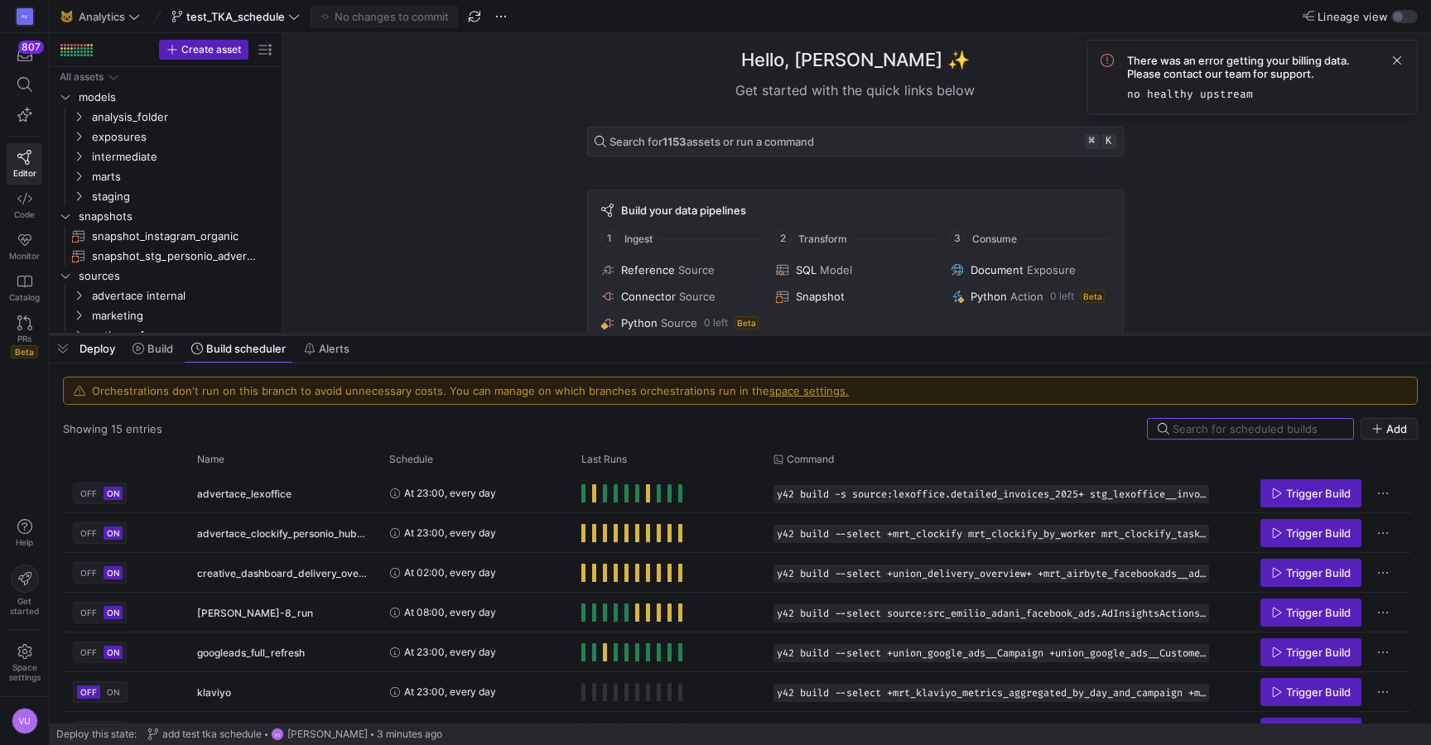
drag, startPoint x: 462, startPoint y: 443, endPoint x: 491, endPoint y: 335, distance: 112.3
click at [491, 335] on div at bounding box center [740, 334] width 1381 height 7
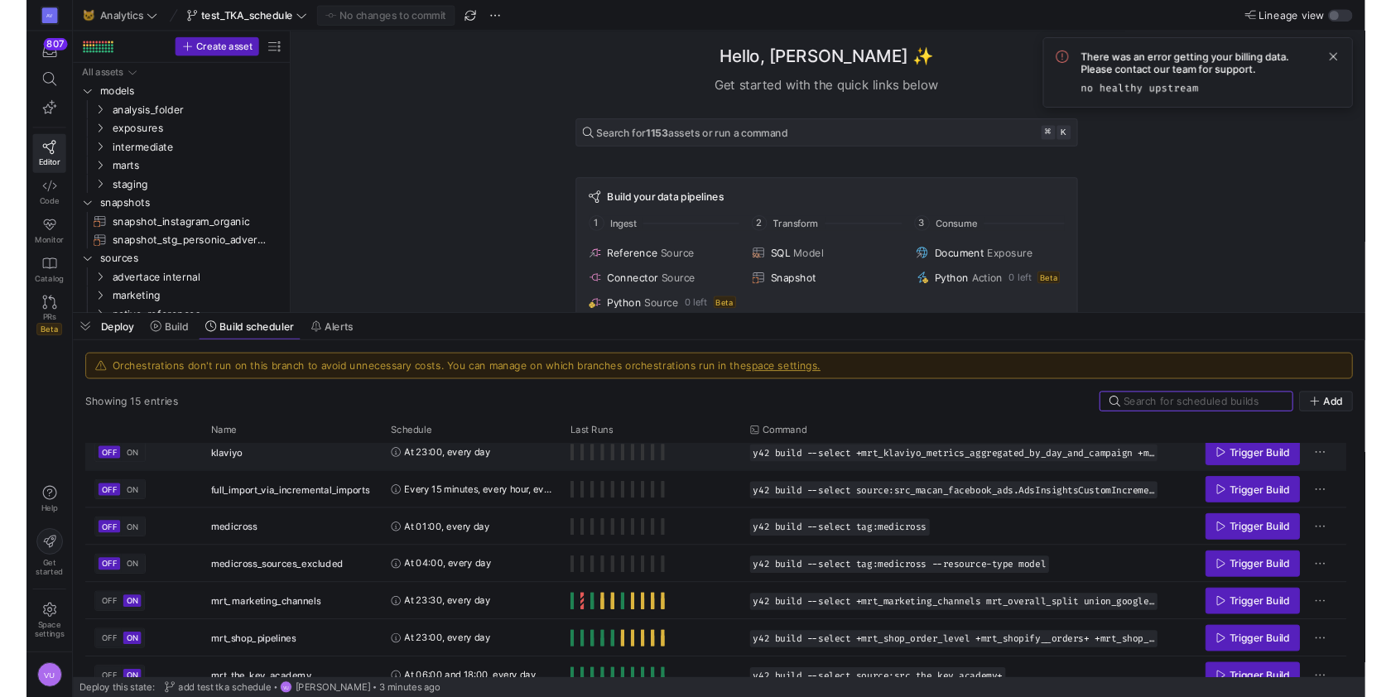
scroll to position [346, 0]
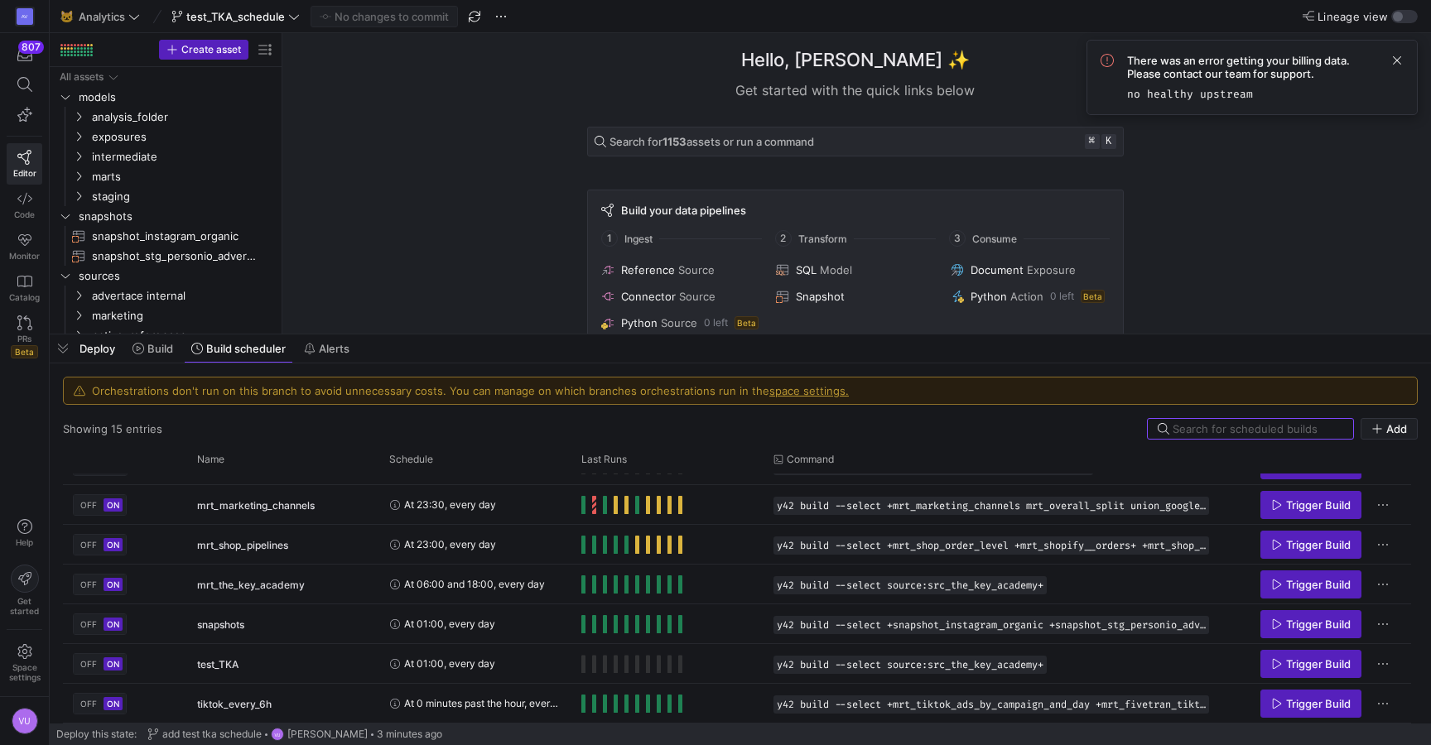
click at [1153, 89] on code "no healthy upstream" at bounding box center [1190, 94] width 126 height 14
click at [1261, 62] on span "There was an error getting your billing data. Please contact our team for suppo…" at bounding box center [1252, 67] width 250 height 27
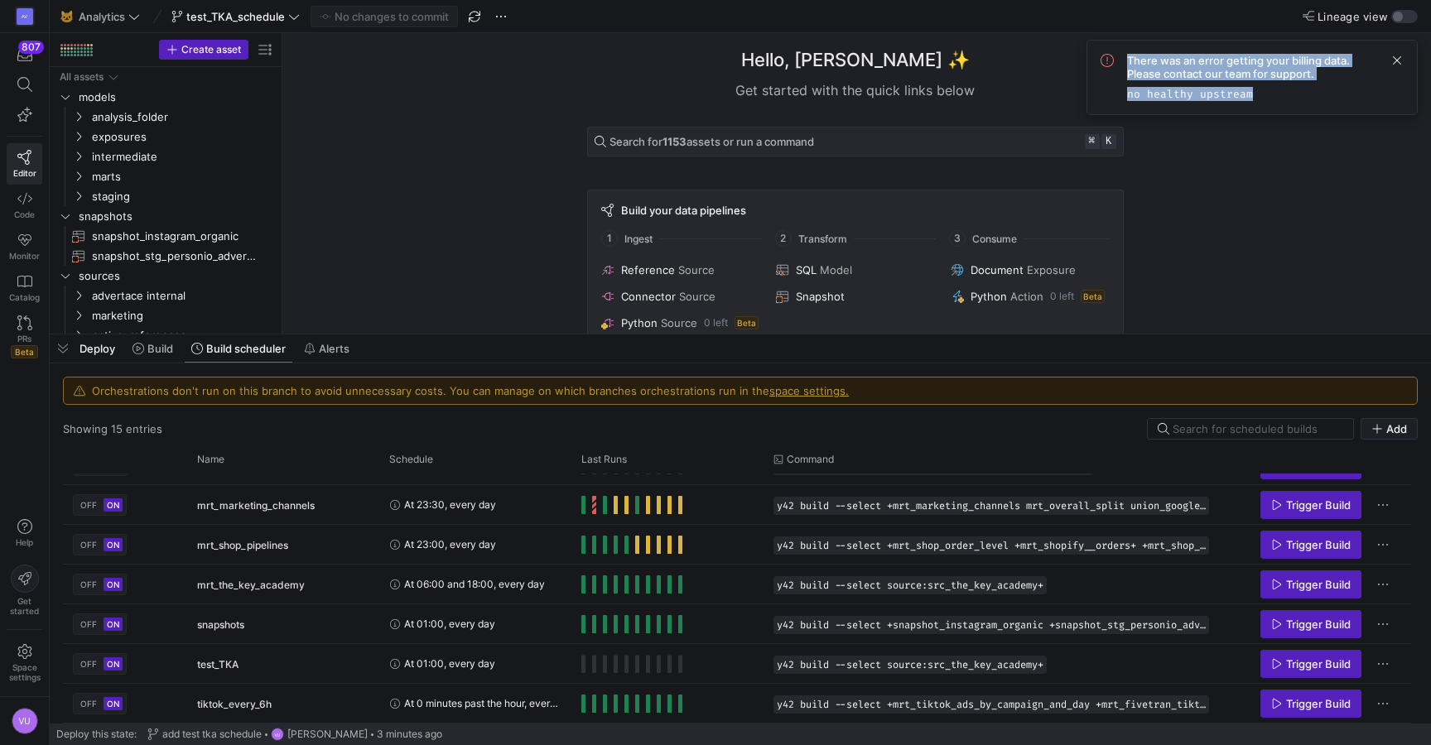
drag, startPoint x: 1121, startPoint y: 62, endPoint x: 1256, endPoint y: 99, distance: 140.6
click at [1256, 99] on div "There was an error getting your billing data. Please contact our team for suppo…" at bounding box center [1252, 77] width 303 height 47
copy div "There was an error getting your billing data. Please contact our team for suppo…"
